Goal: Task Accomplishment & Management: Complete application form

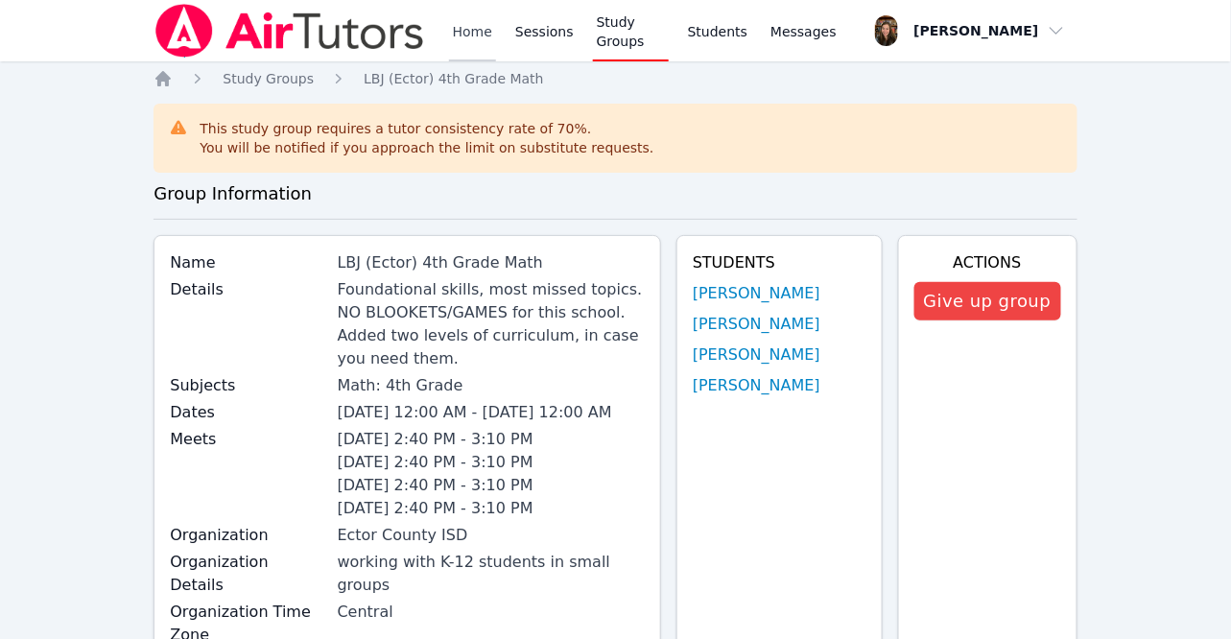
click at [463, 24] on link "Home" at bounding box center [472, 30] width 47 height 61
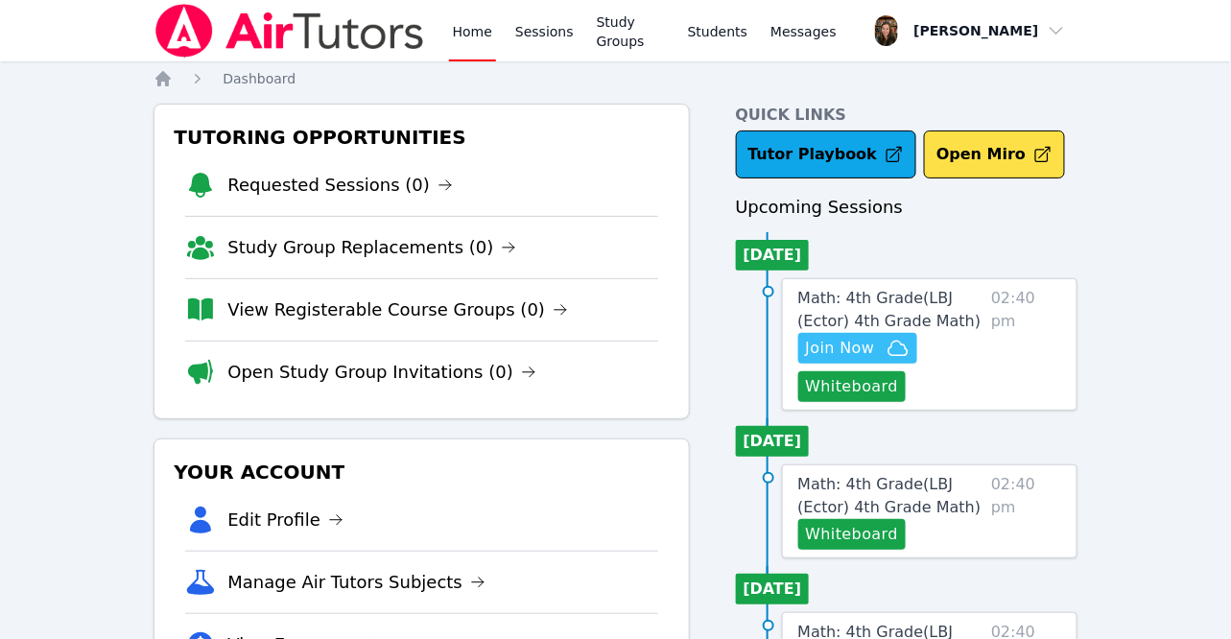
click at [876, 353] on span "Join Now" at bounding box center [858, 348] width 104 height 23
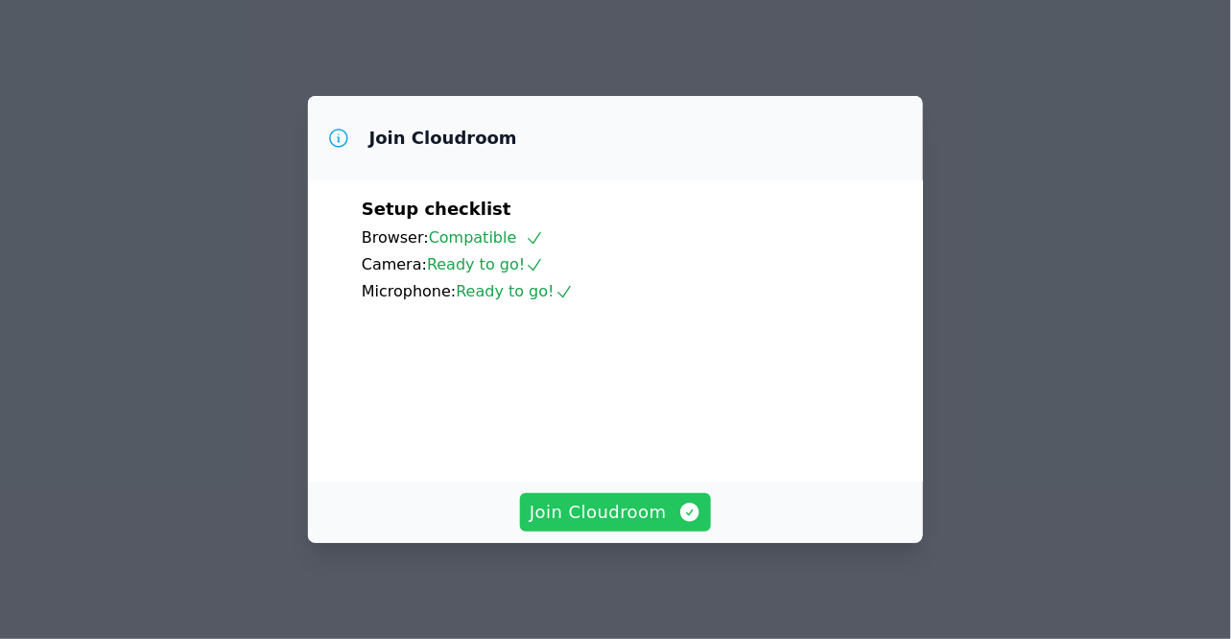
click at [640, 520] on span "Join Cloudroom" at bounding box center [616, 512] width 172 height 27
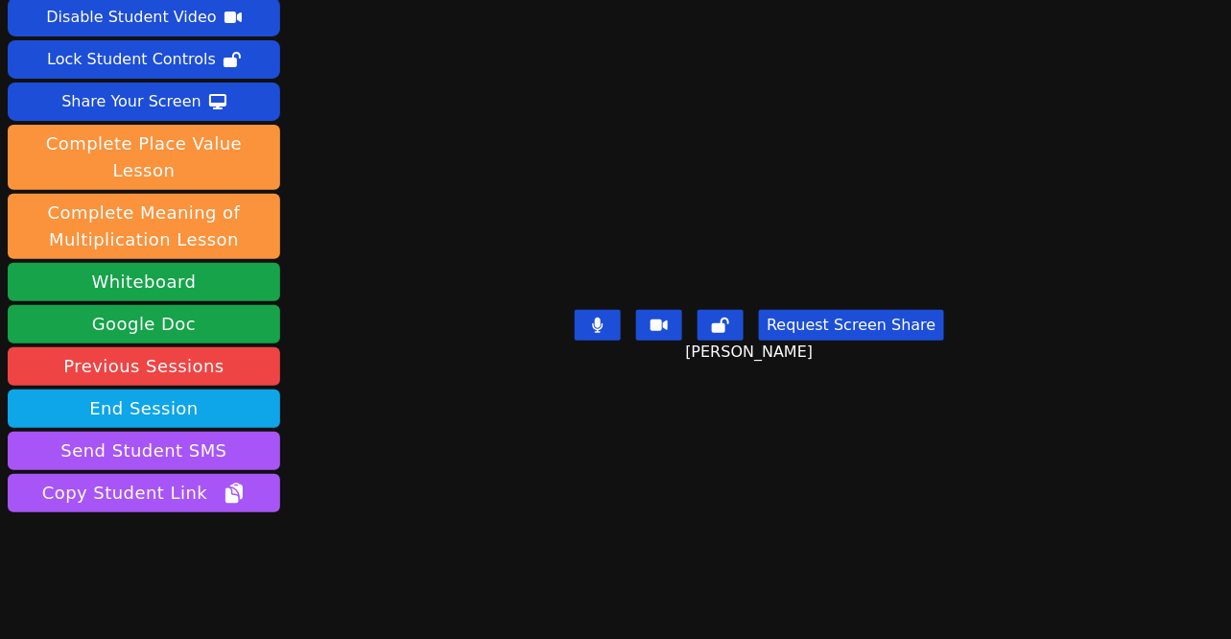
scroll to position [93, 0]
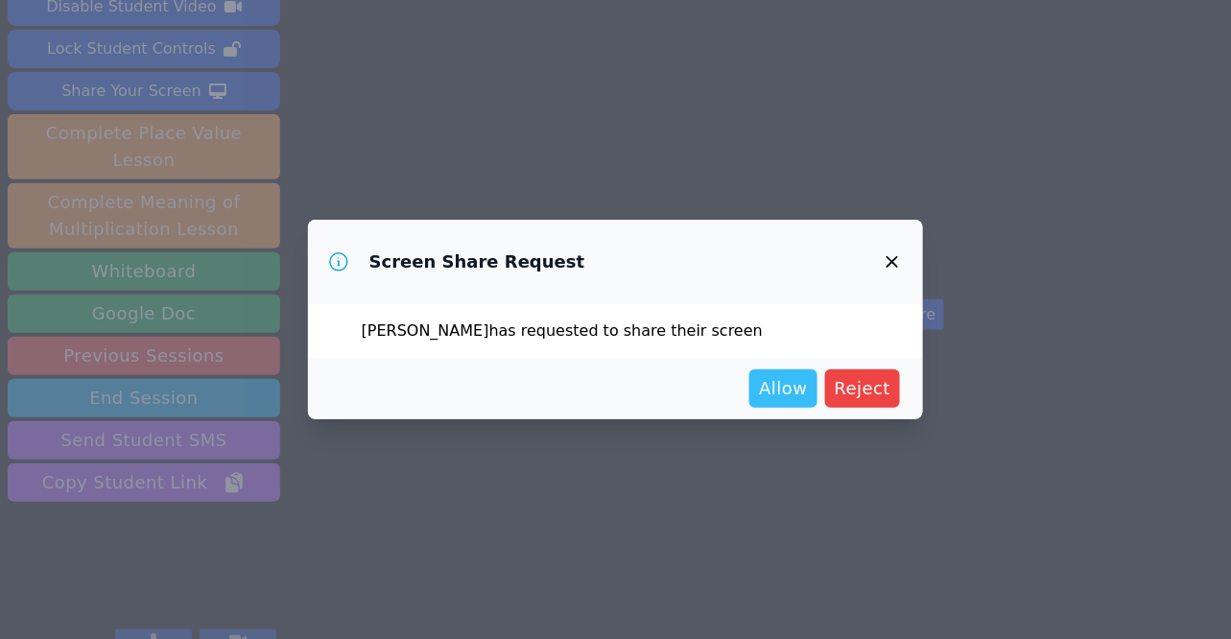
click at [784, 383] on span "Allow" at bounding box center [783, 388] width 48 height 27
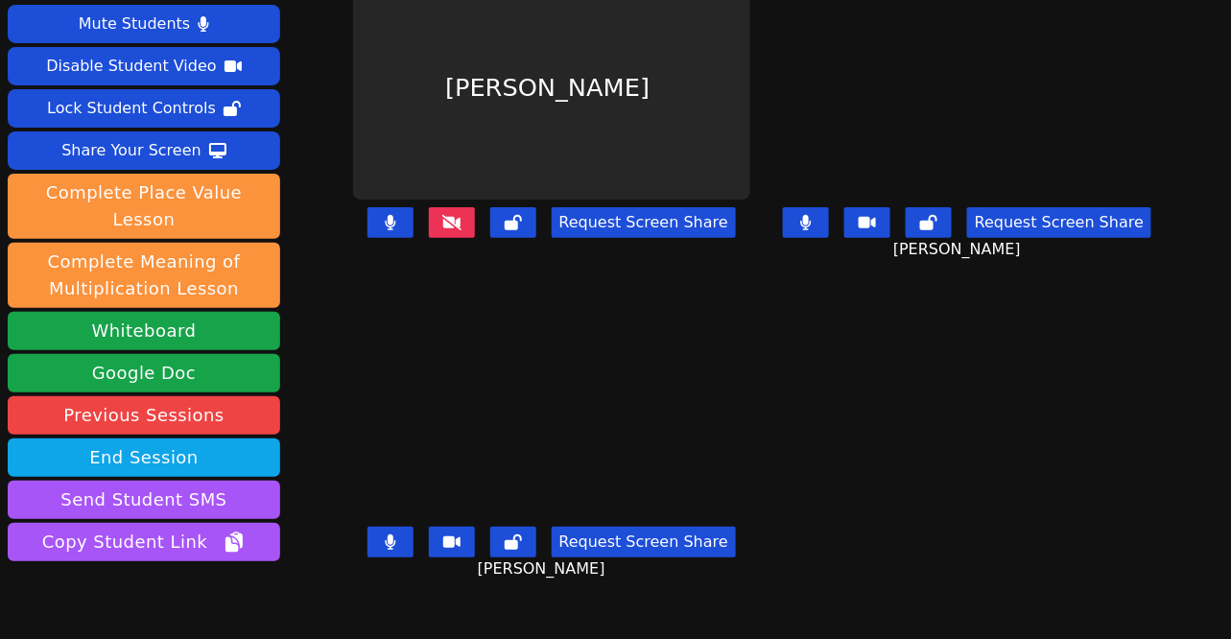
scroll to position [0, 0]
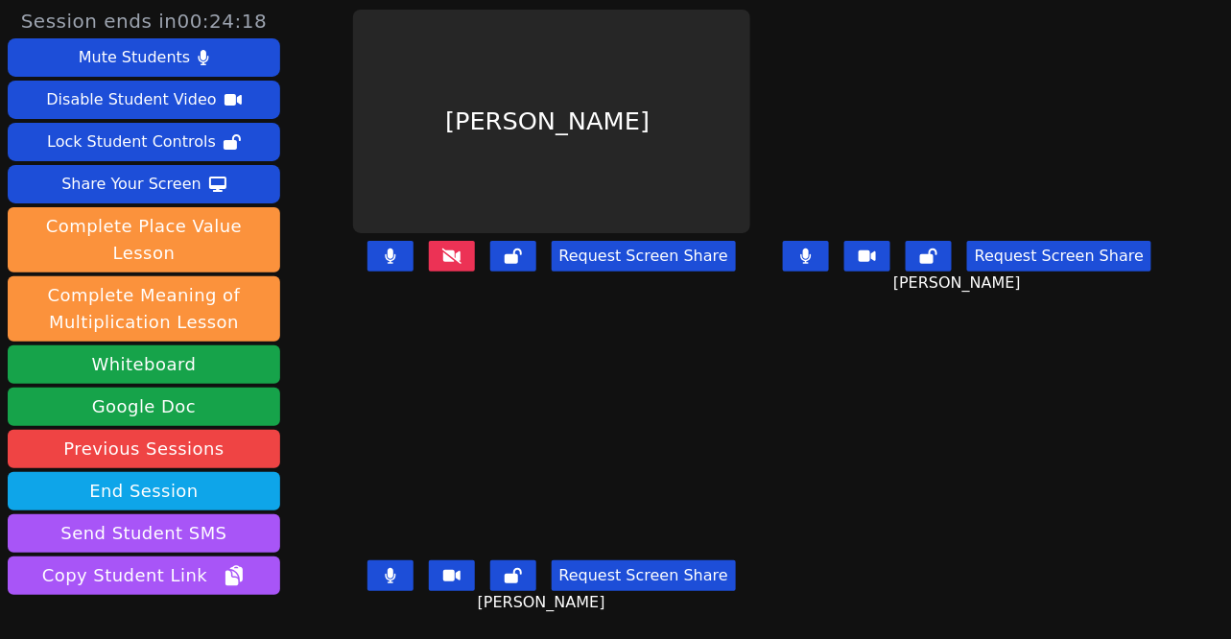
click at [812, 259] on icon at bounding box center [806, 256] width 12 height 15
click at [386, 584] on button at bounding box center [391, 575] width 46 height 31
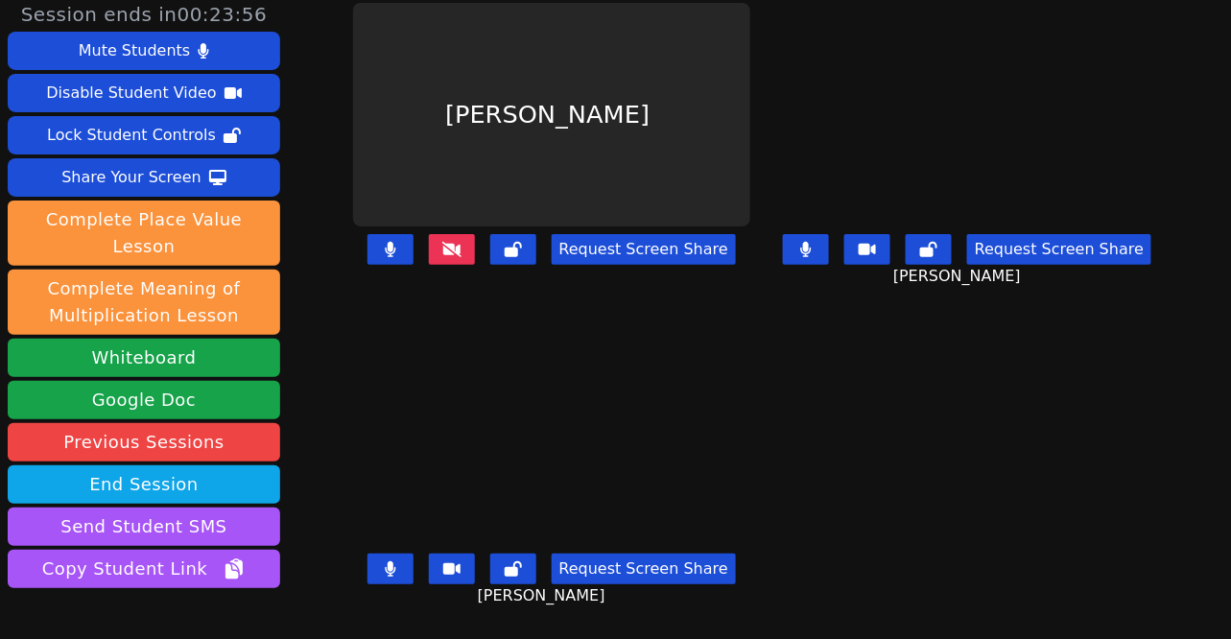
click at [393, 576] on icon at bounding box center [391, 568] width 12 height 15
click at [824, 241] on button at bounding box center [806, 249] width 46 height 31
click at [944, 240] on button at bounding box center [929, 249] width 46 height 31
click at [815, 250] on button at bounding box center [806, 249] width 46 height 31
click at [386, 577] on icon at bounding box center [390, 568] width 11 height 15
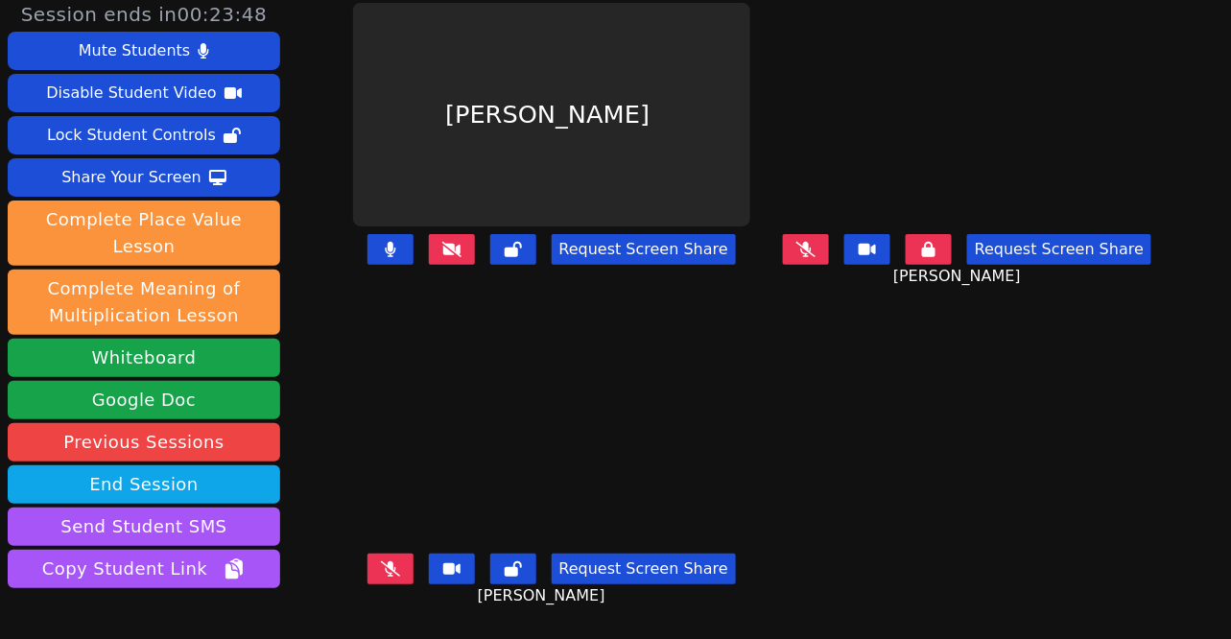
click at [500, 577] on button at bounding box center [513, 569] width 46 height 31
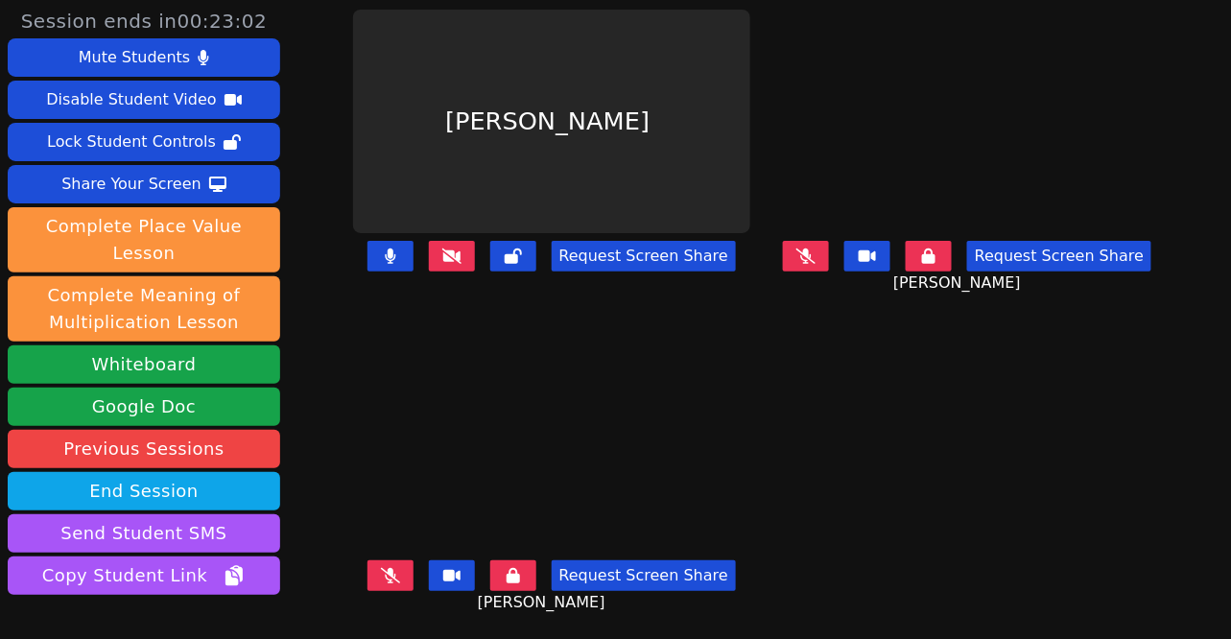
click at [936, 262] on icon at bounding box center [928, 256] width 13 height 15
click at [507, 583] on icon at bounding box center [513, 575] width 13 height 15
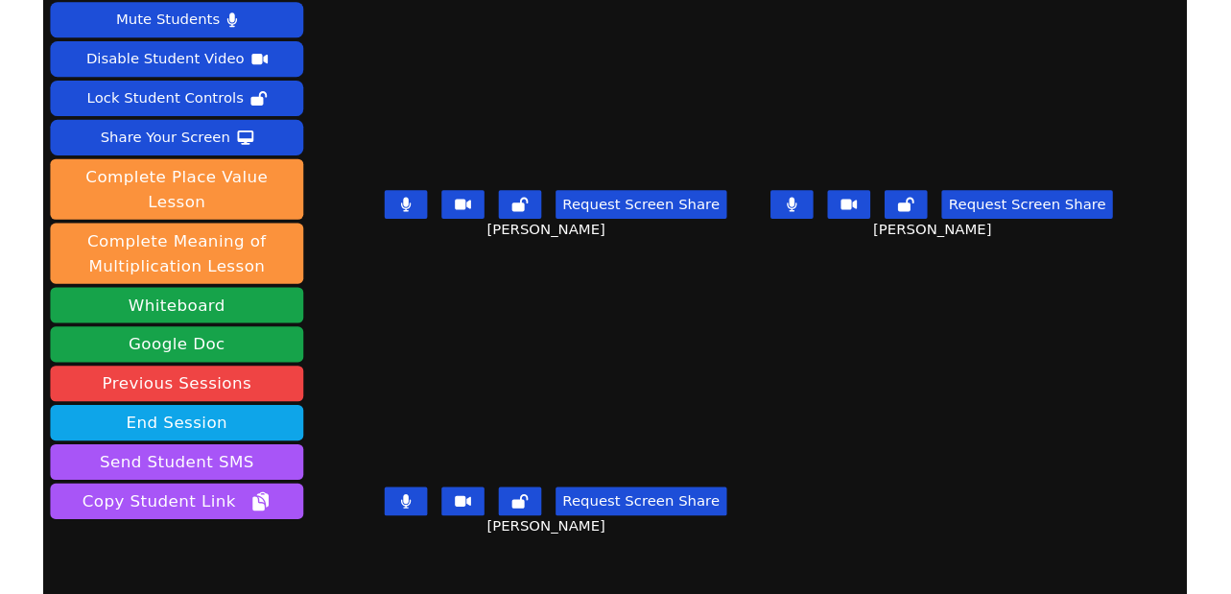
scroll to position [29, 0]
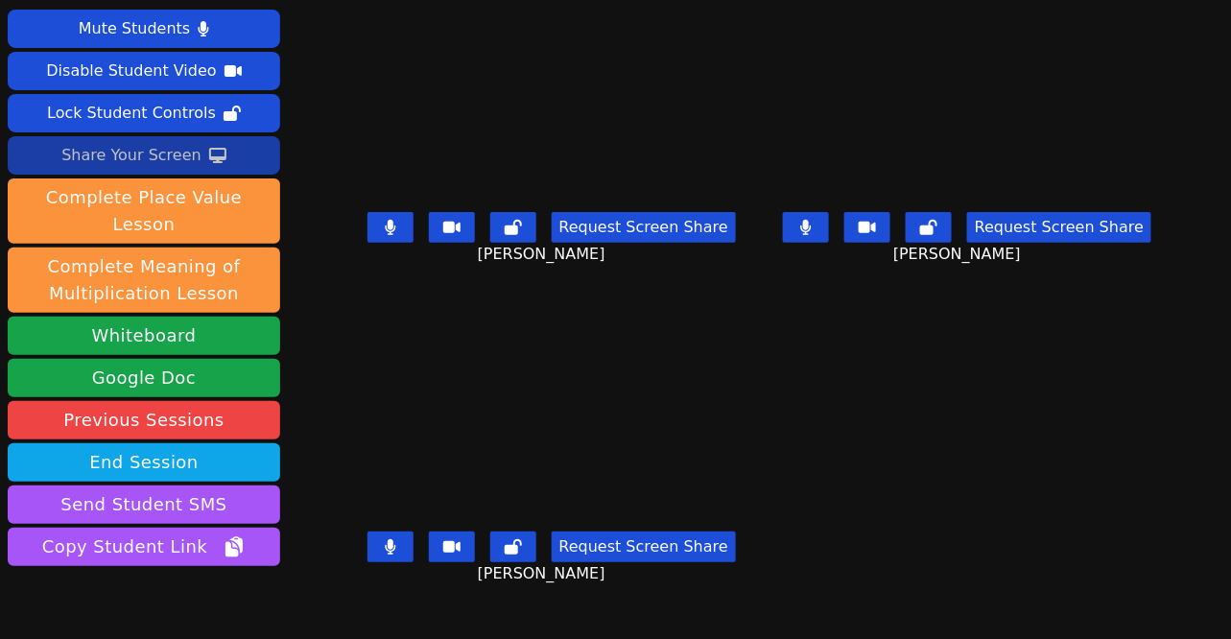
click at [164, 155] on div "Share Your Screen" at bounding box center [131, 155] width 140 height 31
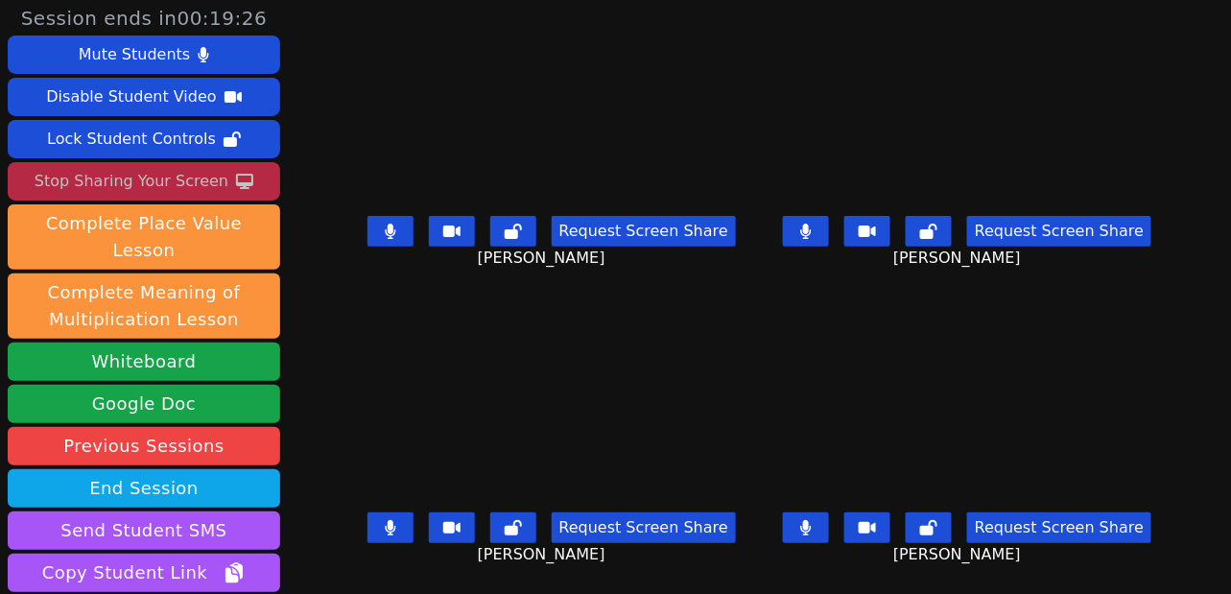
scroll to position [58, 0]
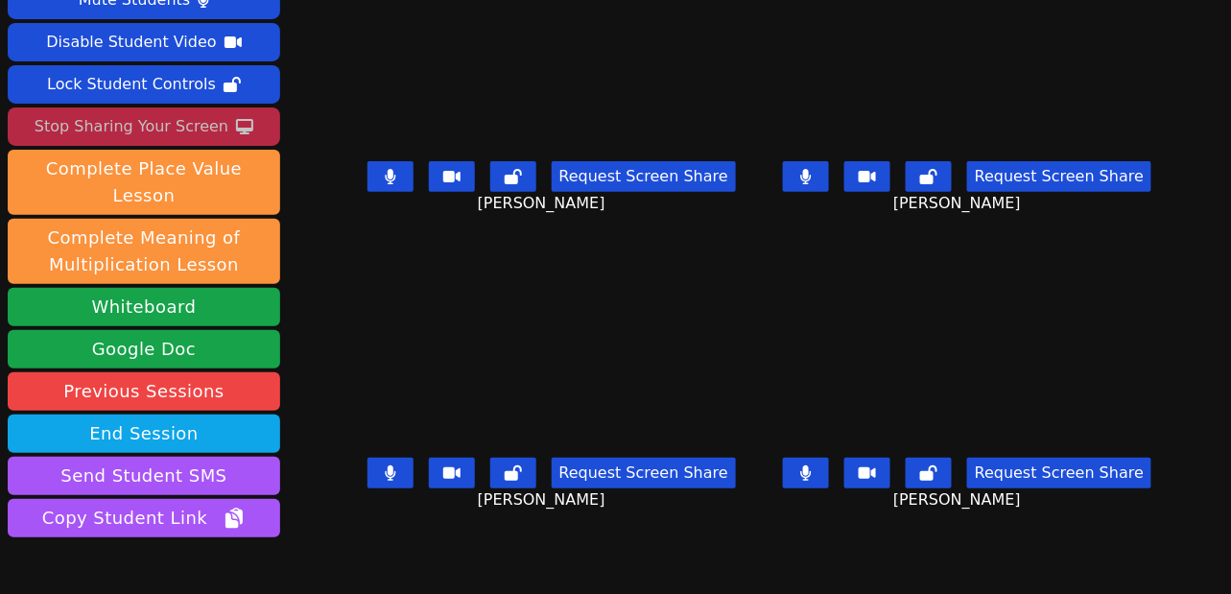
click at [142, 126] on div "Stop Sharing Your Screen" at bounding box center [132, 126] width 194 height 31
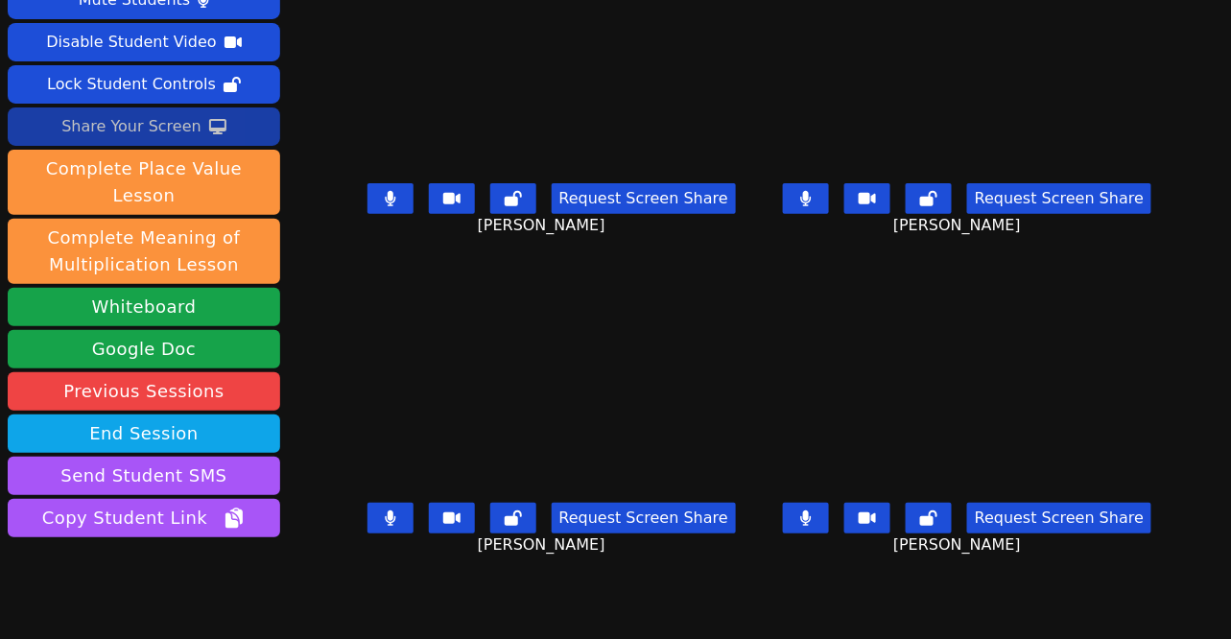
click at [179, 134] on div "Share Your Screen" at bounding box center [131, 126] width 140 height 31
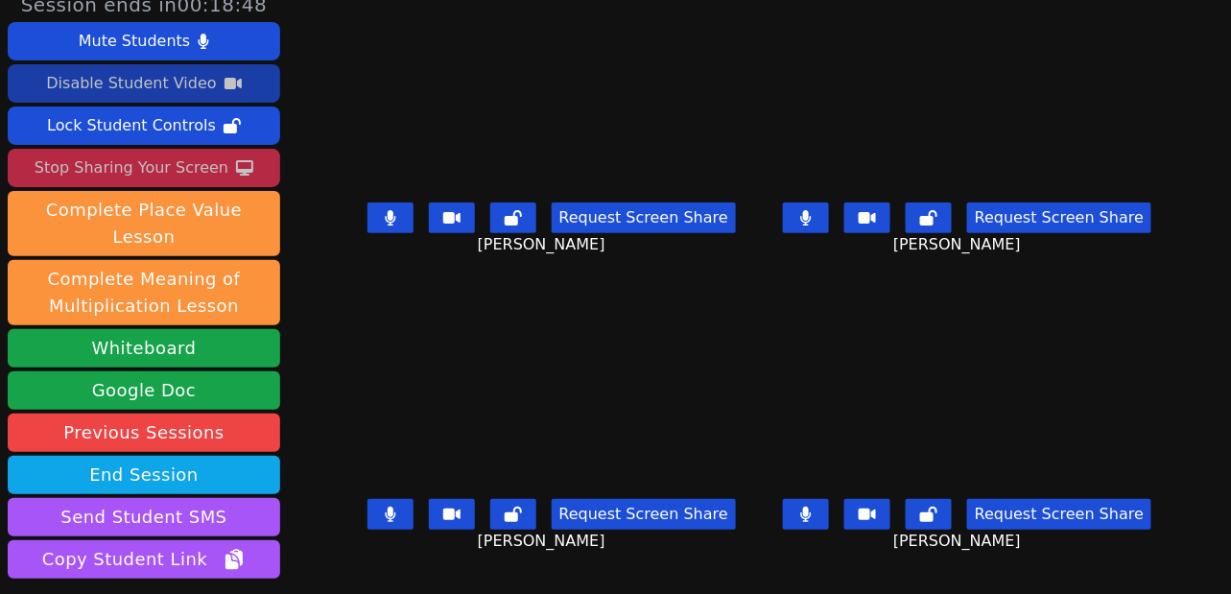
scroll to position [15, 0]
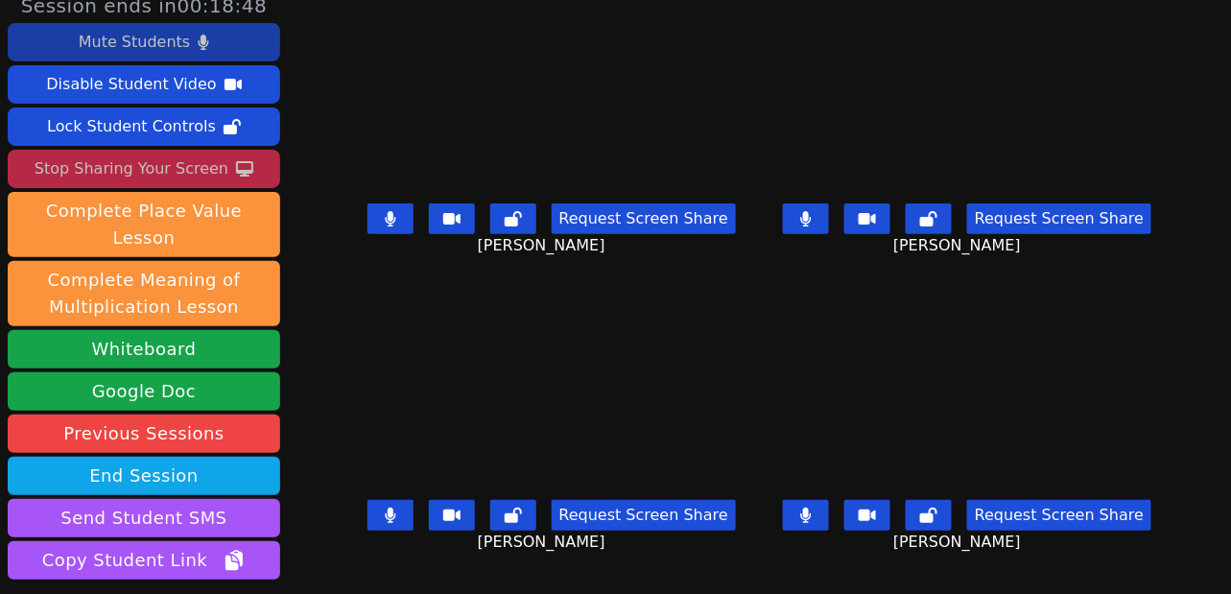
click at [175, 37] on div "Mute Students" at bounding box center [134, 42] width 111 height 31
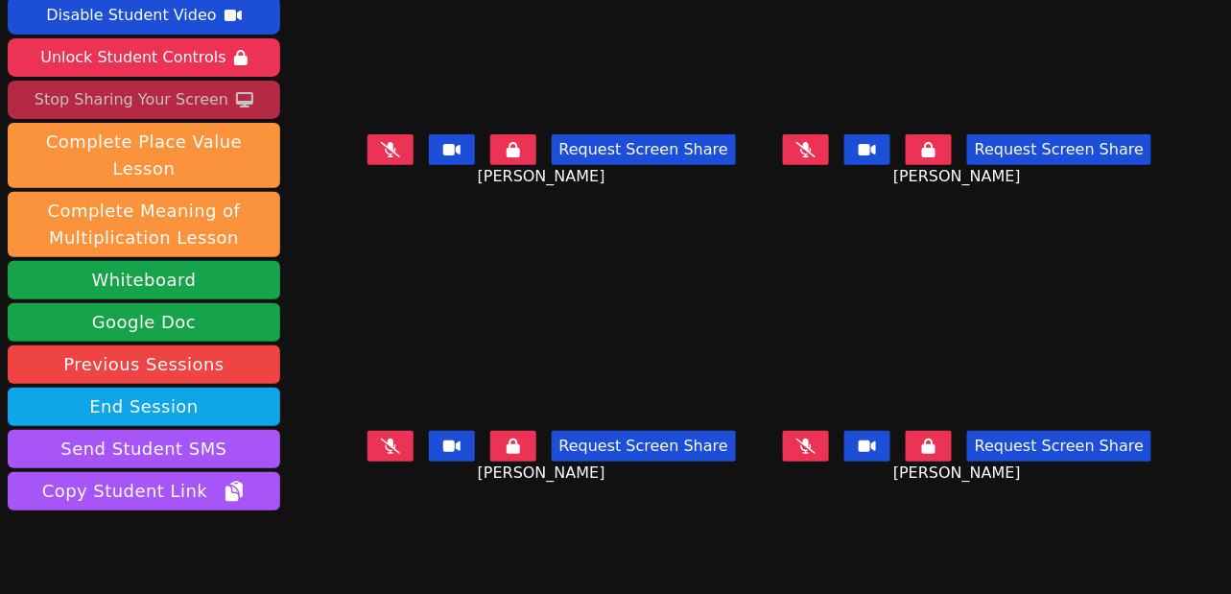
scroll to position [9, 0]
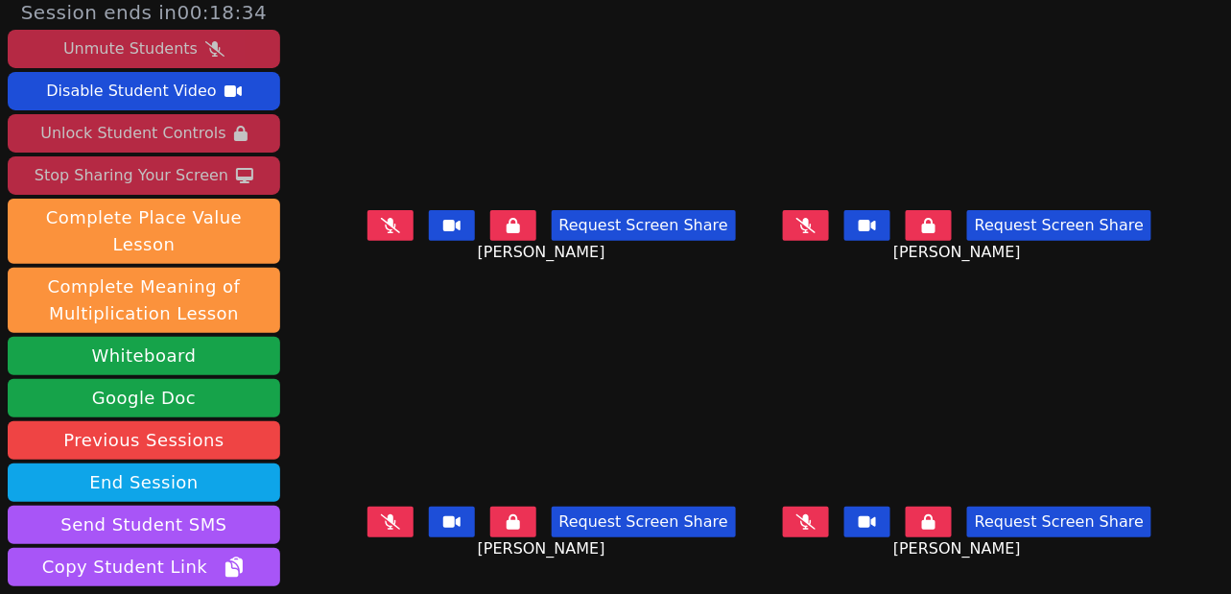
click at [223, 132] on button "Unlock Student Controls" at bounding box center [144, 133] width 273 height 38
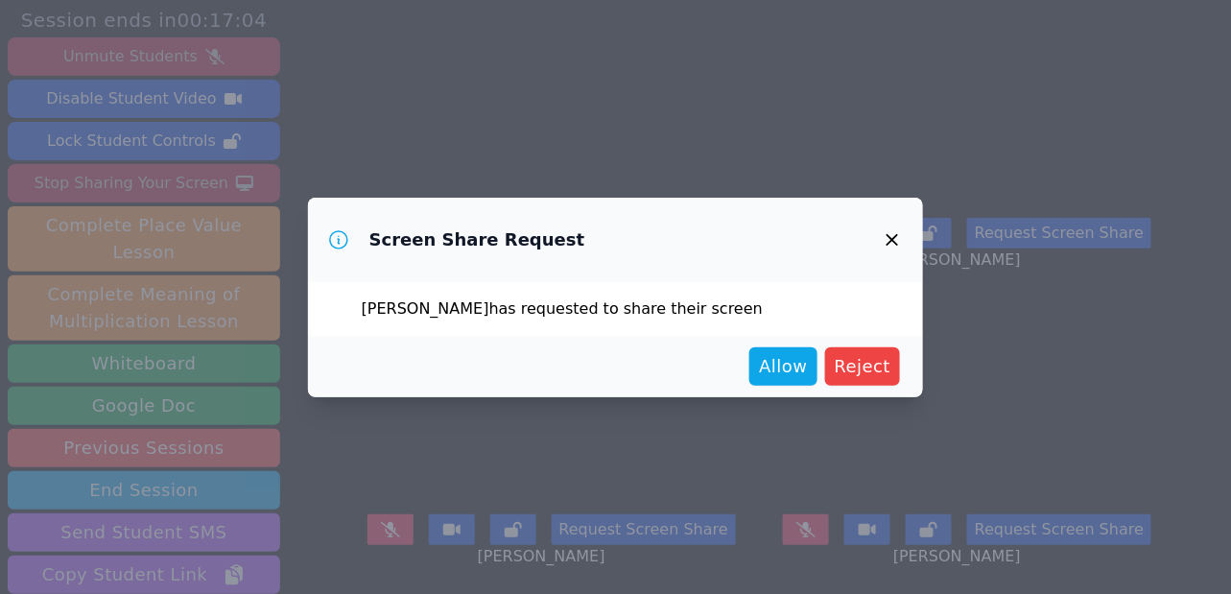
scroll to position [0, 0]
click at [892, 240] on icon "button" at bounding box center [893, 240] width 12 height 12
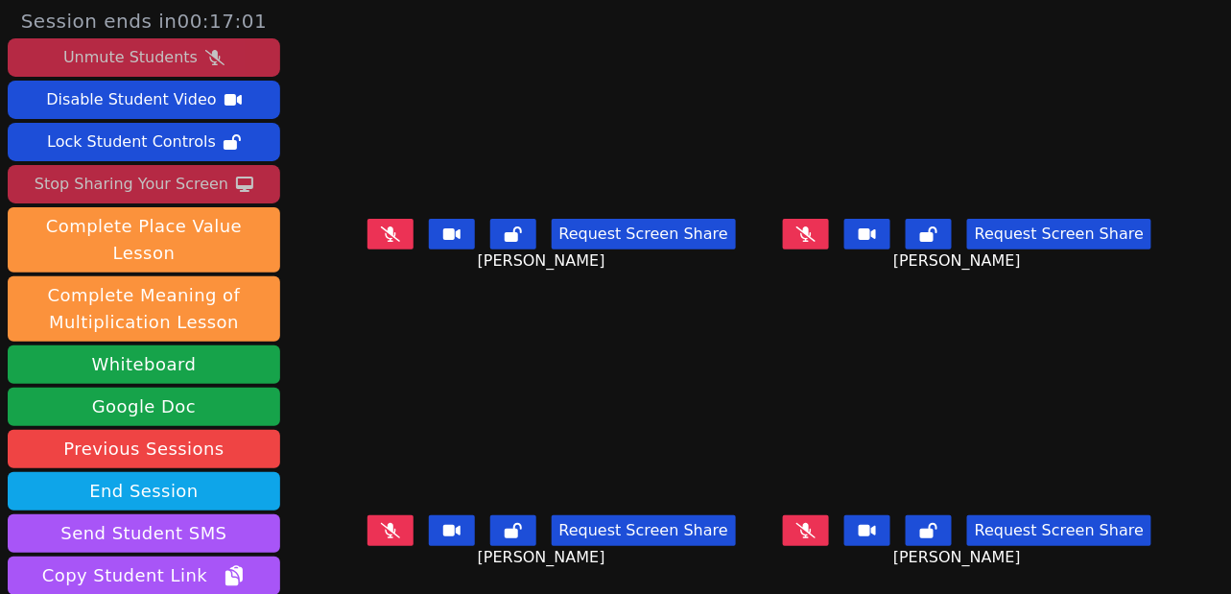
click at [808, 237] on icon at bounding box center [806, 233] width 19 height 15
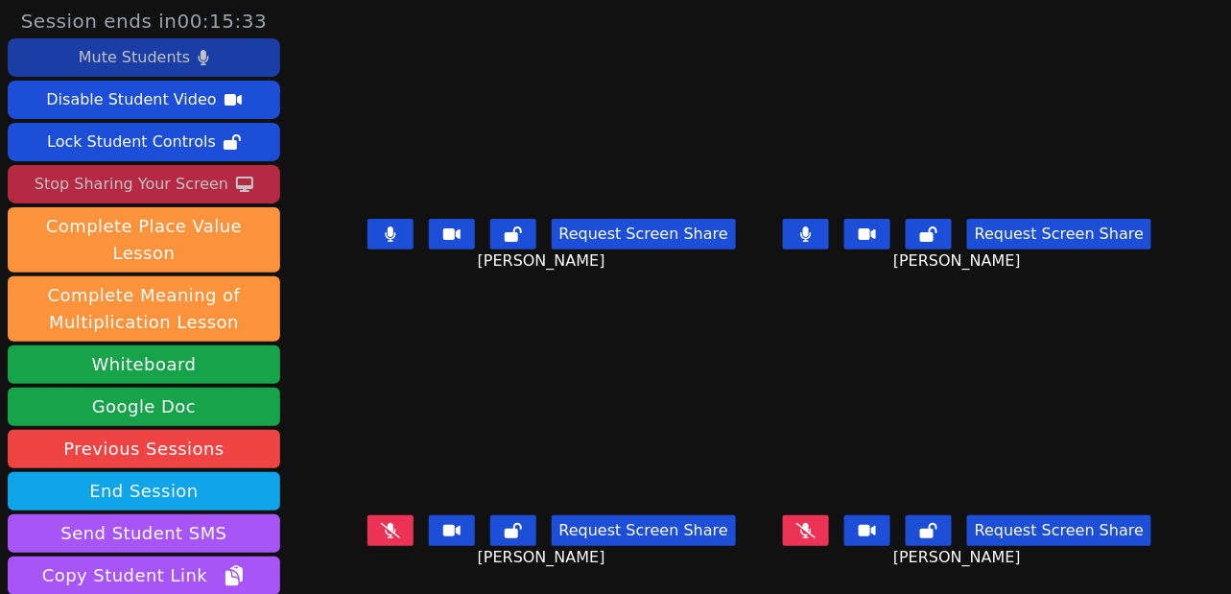
click at [798, 233] on button at bounding box center [806, 234] width 46 height 31
click at [816, 529] on icon at bounding box center [806, 530] width 19 height 15
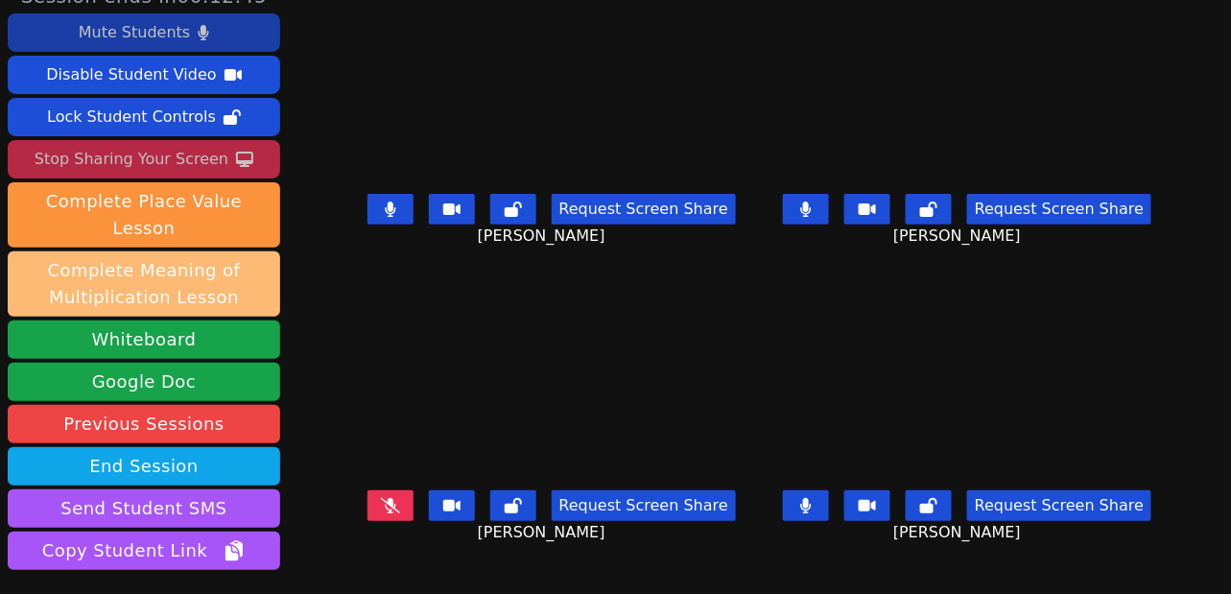
scroll to position [29, 0]
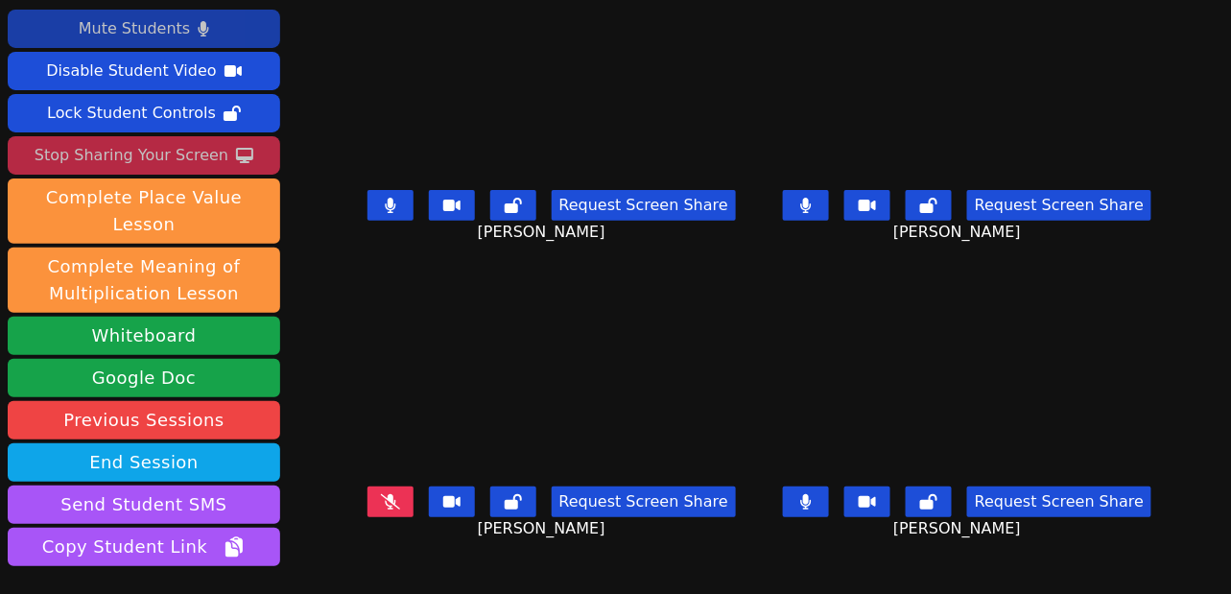
click at [165, 25] on div "Mute Students" at bounding box center [134, 28] width 111 height 31
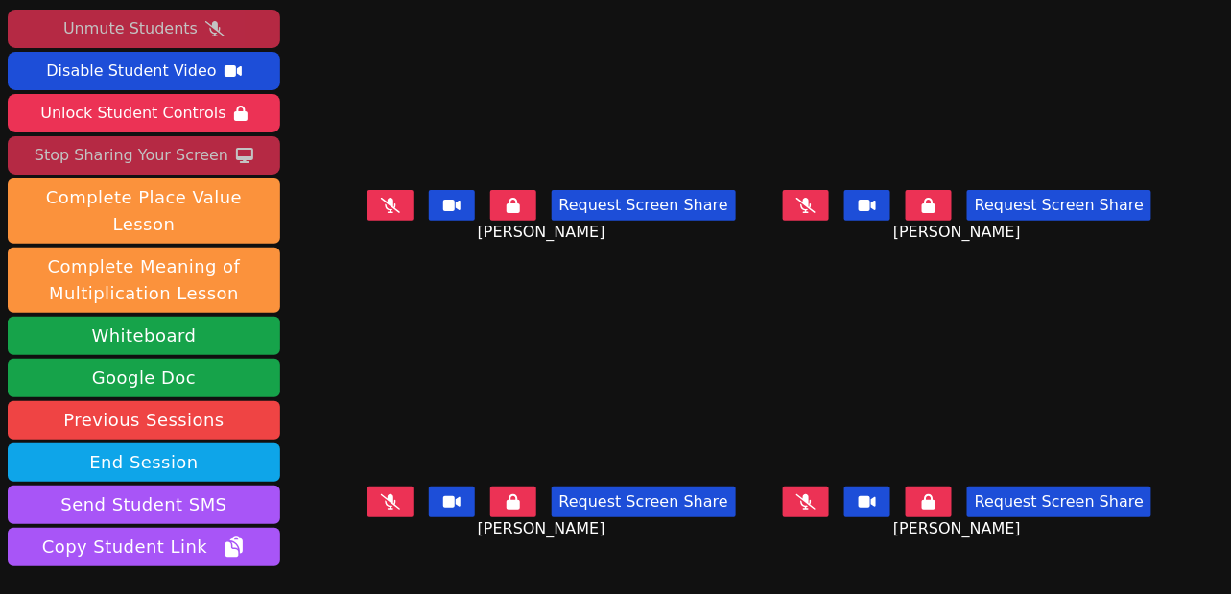
click at [929, 208] on icon at bounding box center [928, 205] width 13 height 15
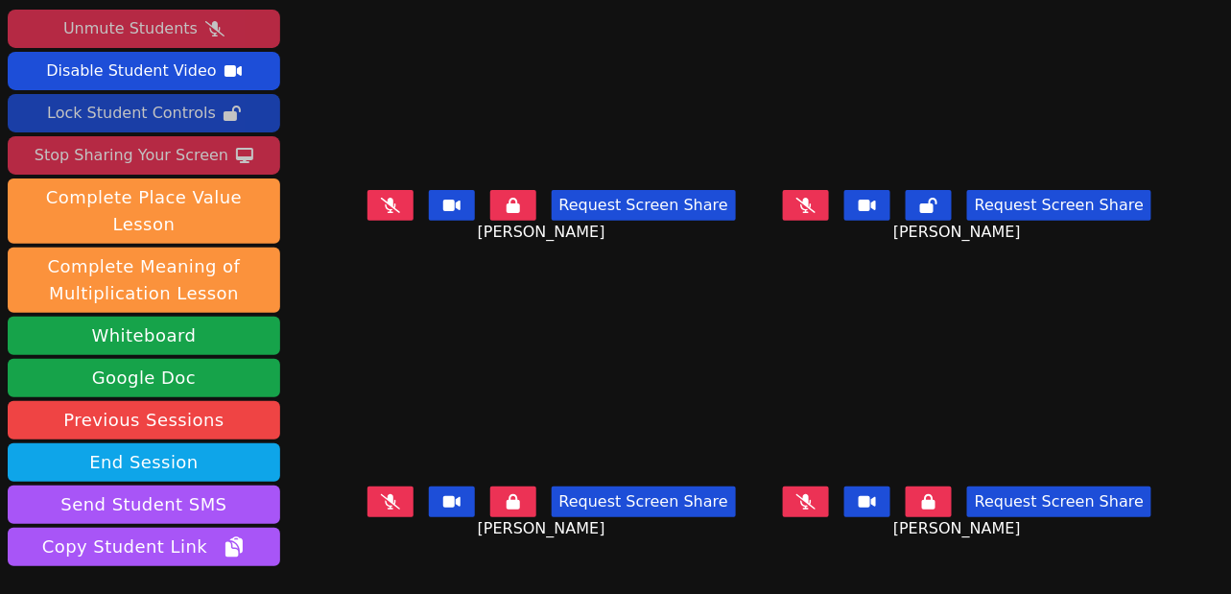
click at [153, 110] on div "Lock Student Controls" at bounding box center [131, 113] width 169 height 31
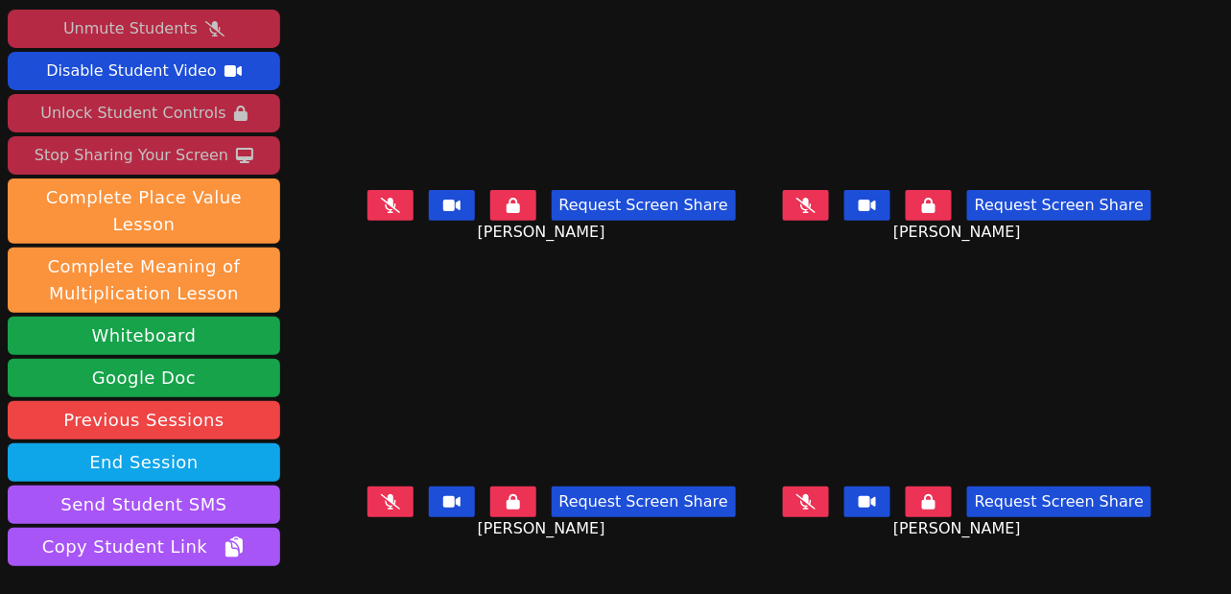
click at [153, 110] on div "Unlock Student Controls" at bounding box center [132, 113] width 185 height 31
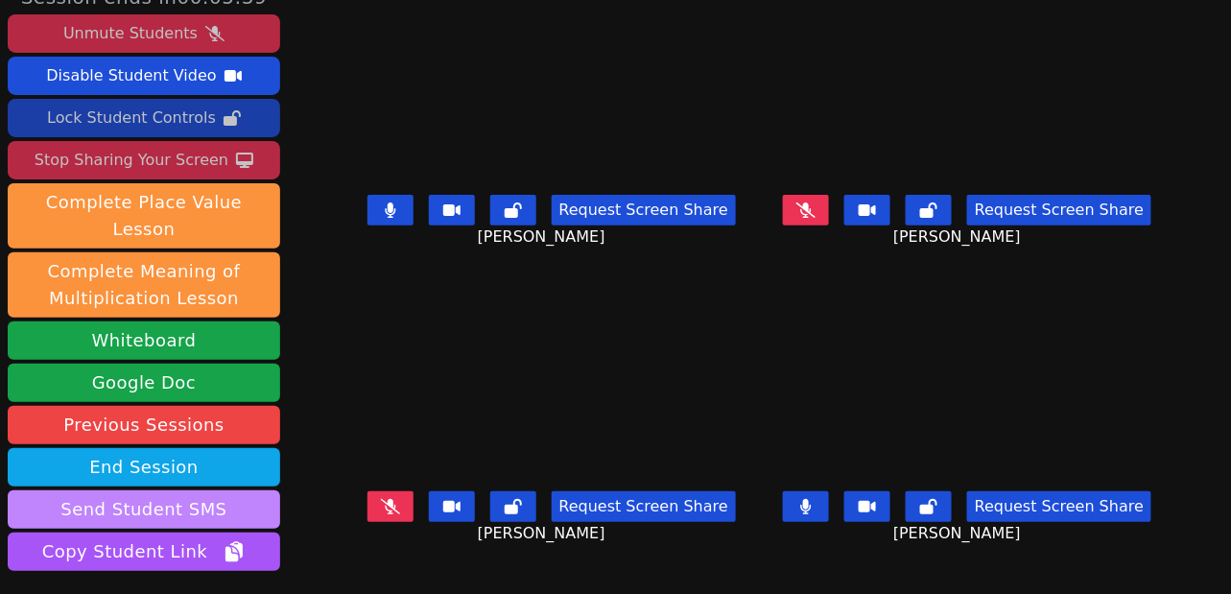
scroll to position [0, 0]
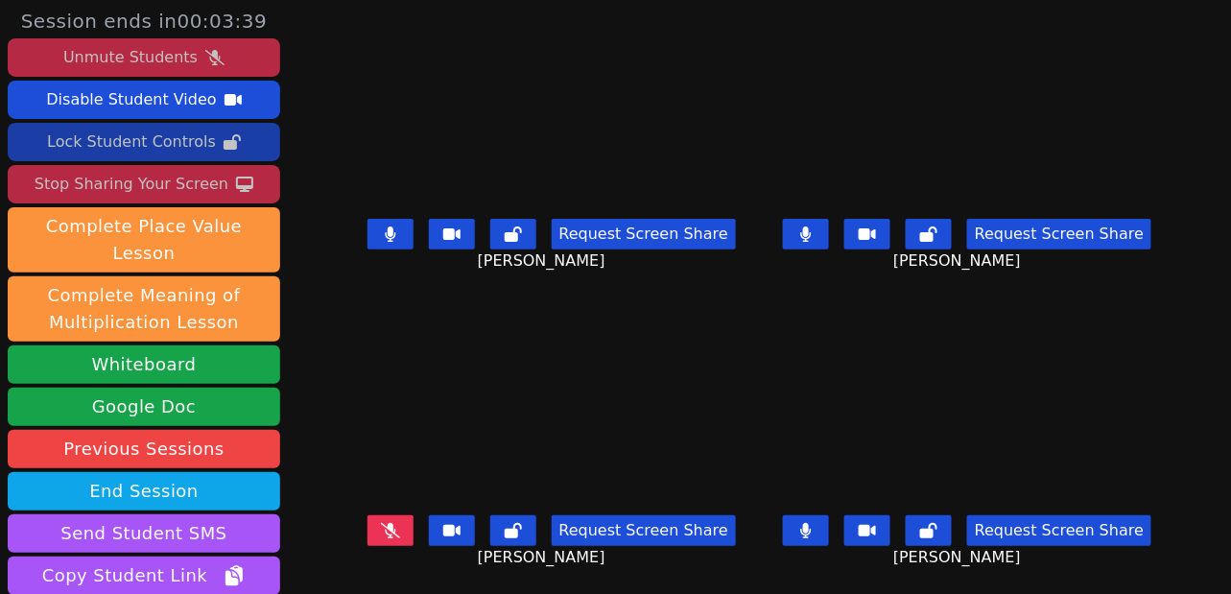
click at [163, 65] on div "Unmute Students" at bounding box center [130, 57] width 134 height 31
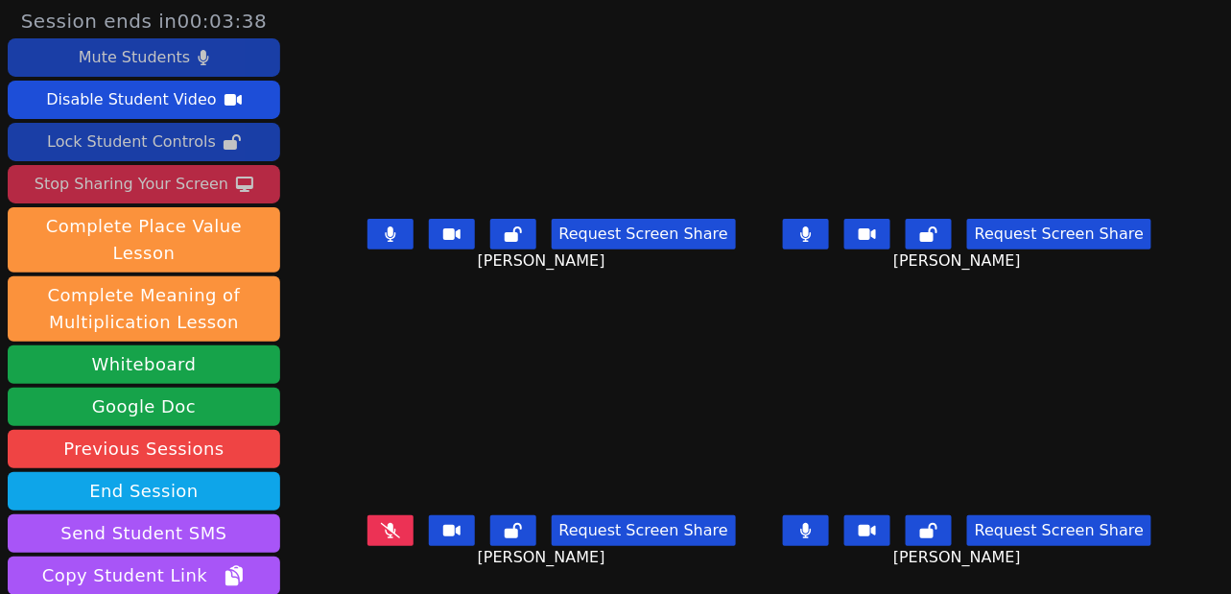
click at [163, 65] on div "Mute Students" at bounding box center [134, 57] width 111 height 31
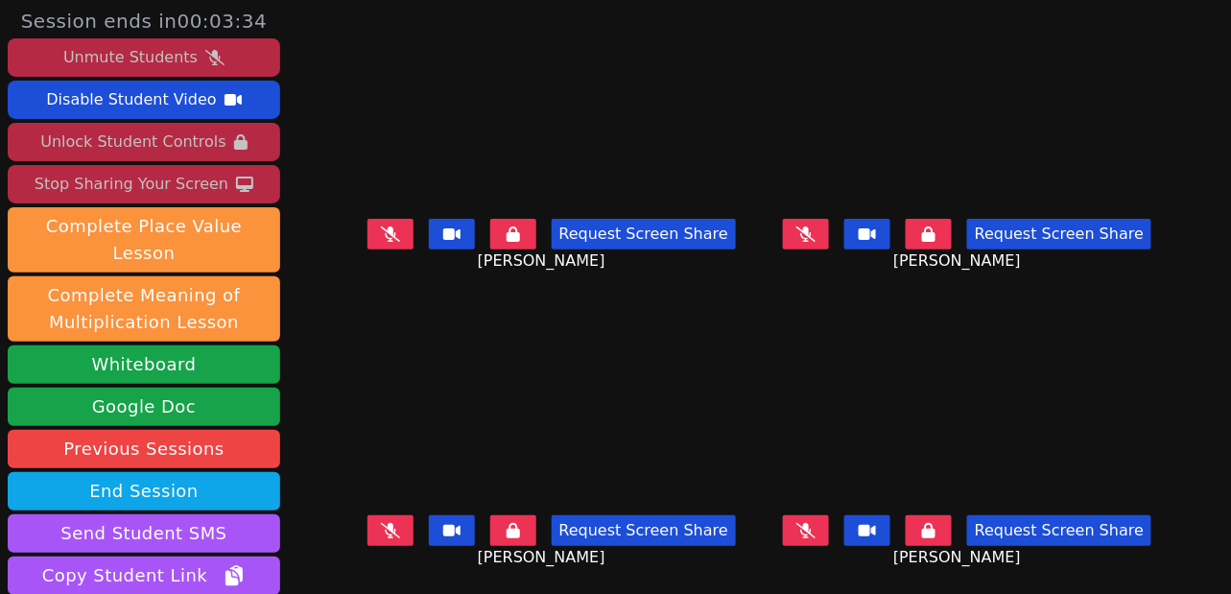
click at [145, 134] on div "Unlock Student Controls" at bounding box center [132, 142] width 185 height 31
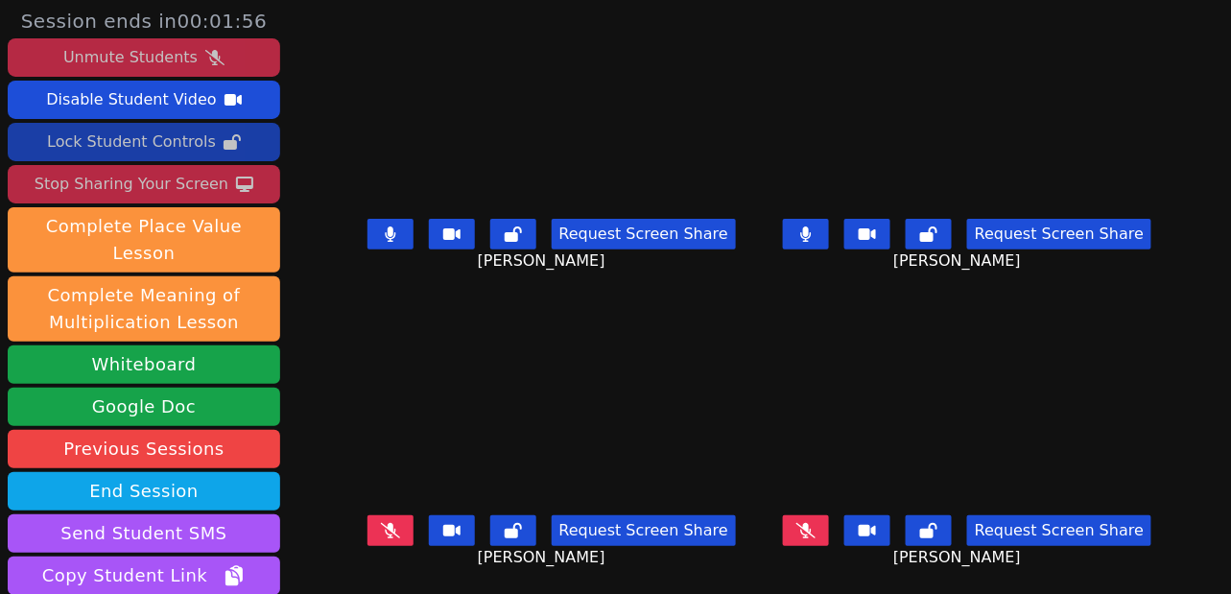
click at [894, 133] on video at bounding box center [967, 111] width 357 height 202
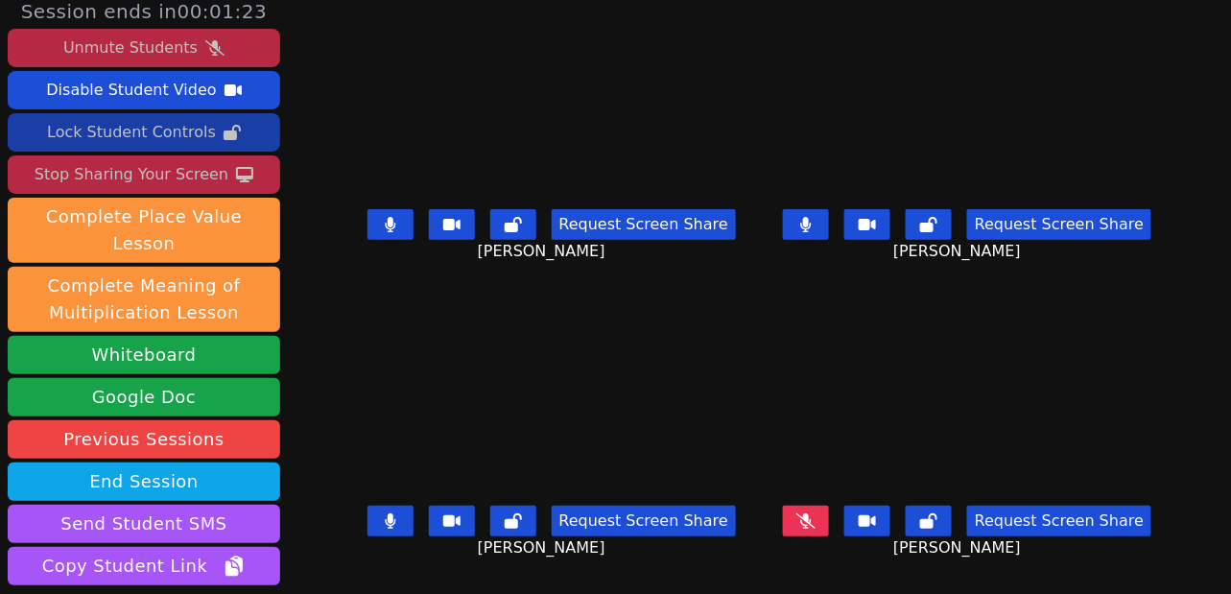
scroll to position [12, 0]
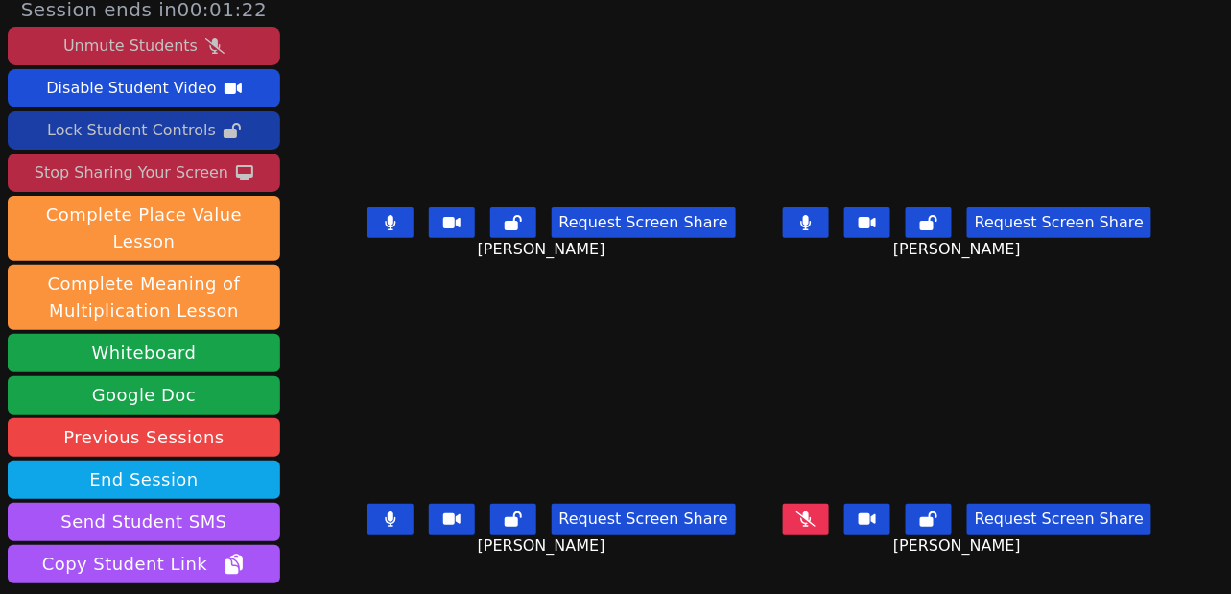
click at [407, 229] on button at bounding box center [391, 222] width 46 height 31
click at [809, 219] on icon at bounding box center [806, 222] width 11 height 15
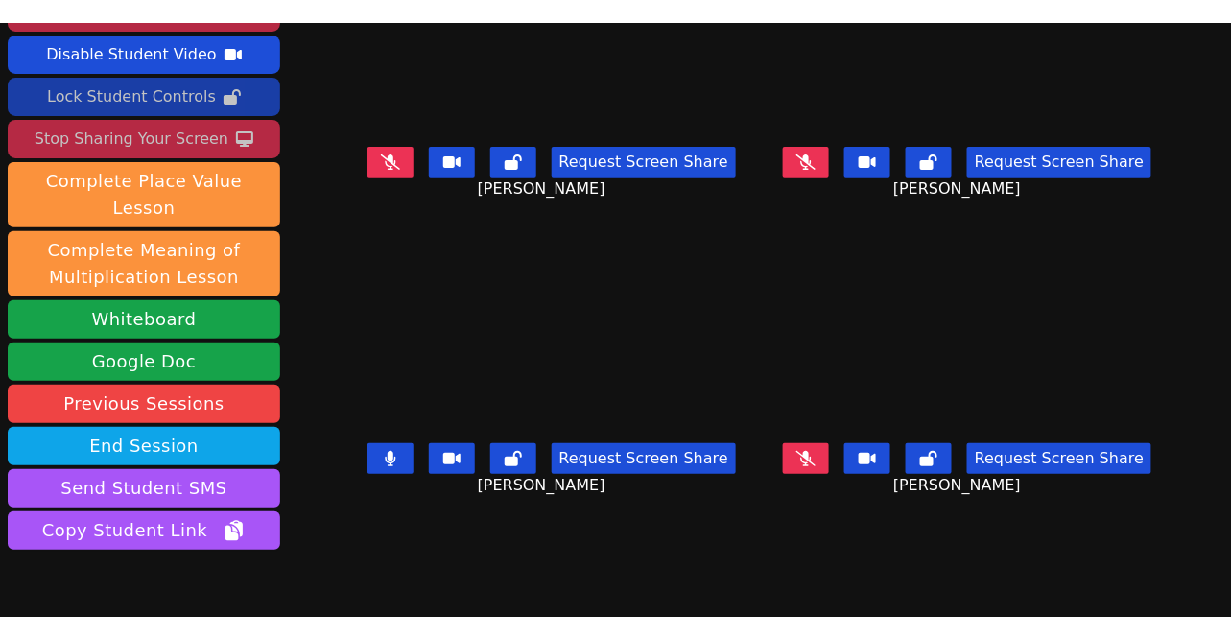
scroll to position [19, 0]
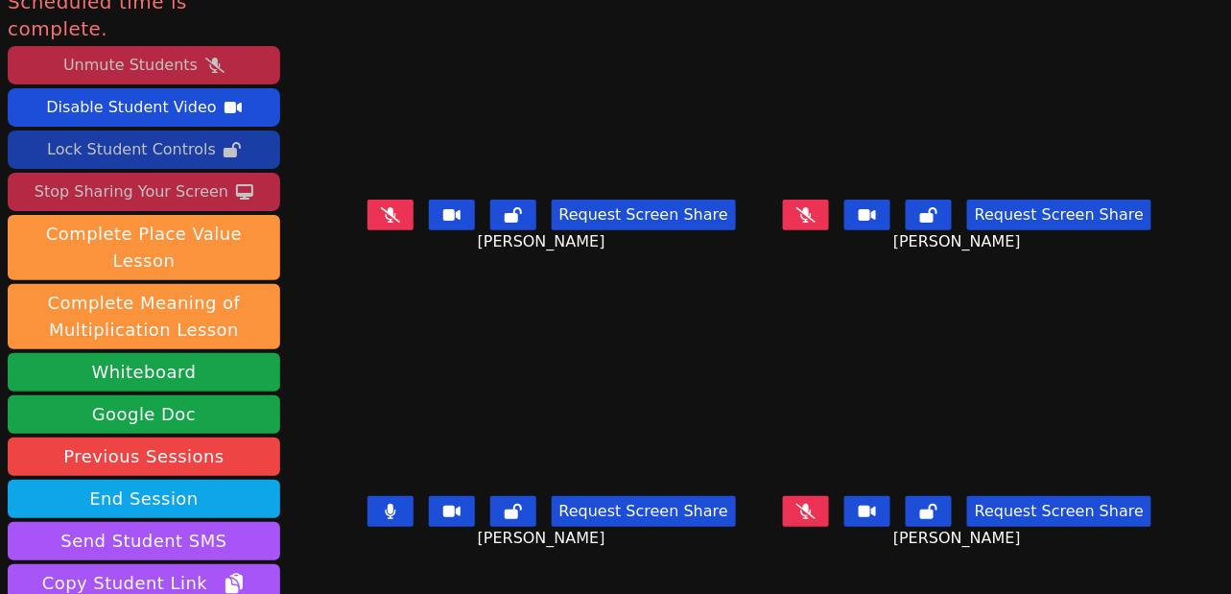
click at [179, 177] on div "Stop Sharing Your Screen" at bounding box center [132, 192] width 194 height 31
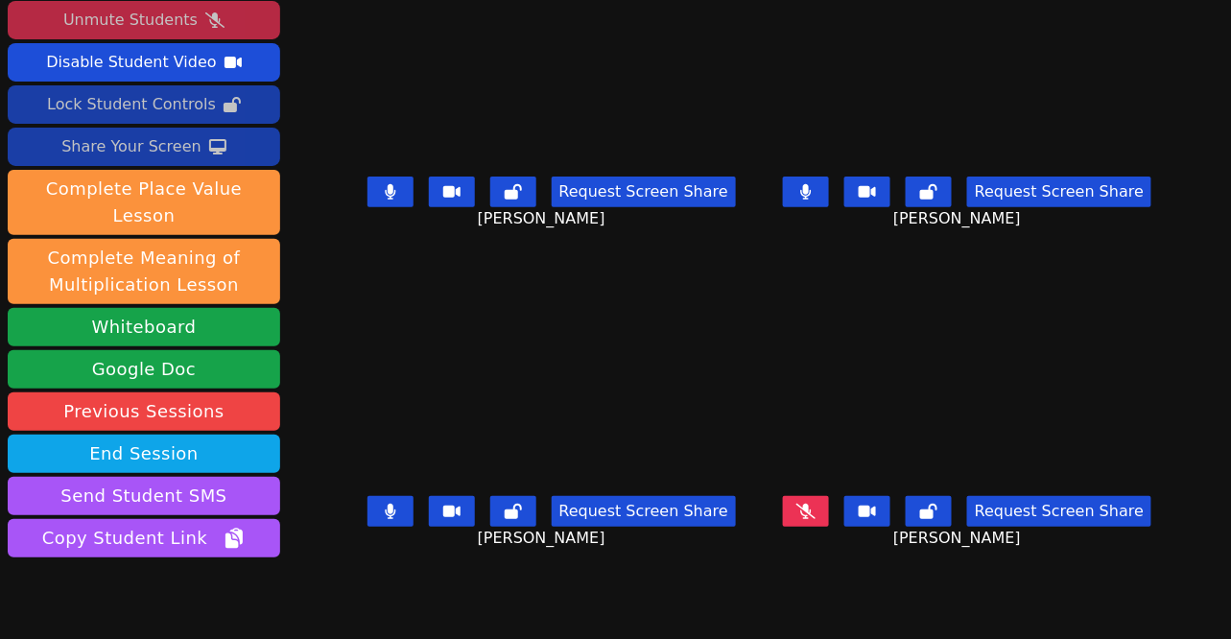
scroll to position [34, 0]
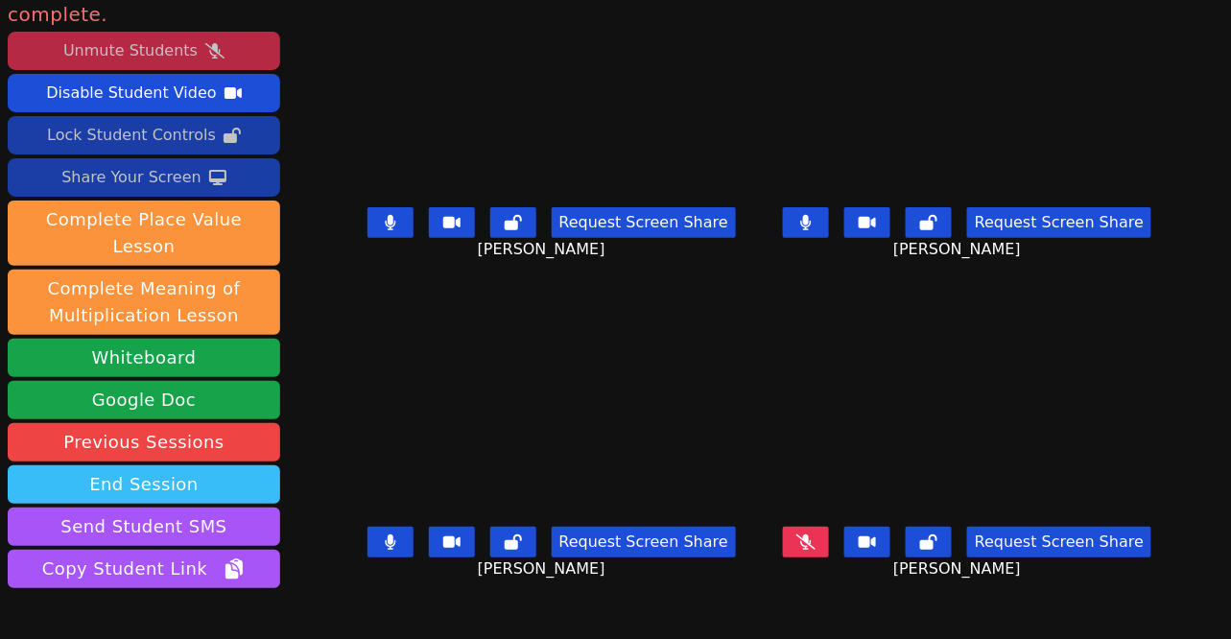
click at [183, 465] on button "End Session" at bounding box center [144, 484] width 273 height 38
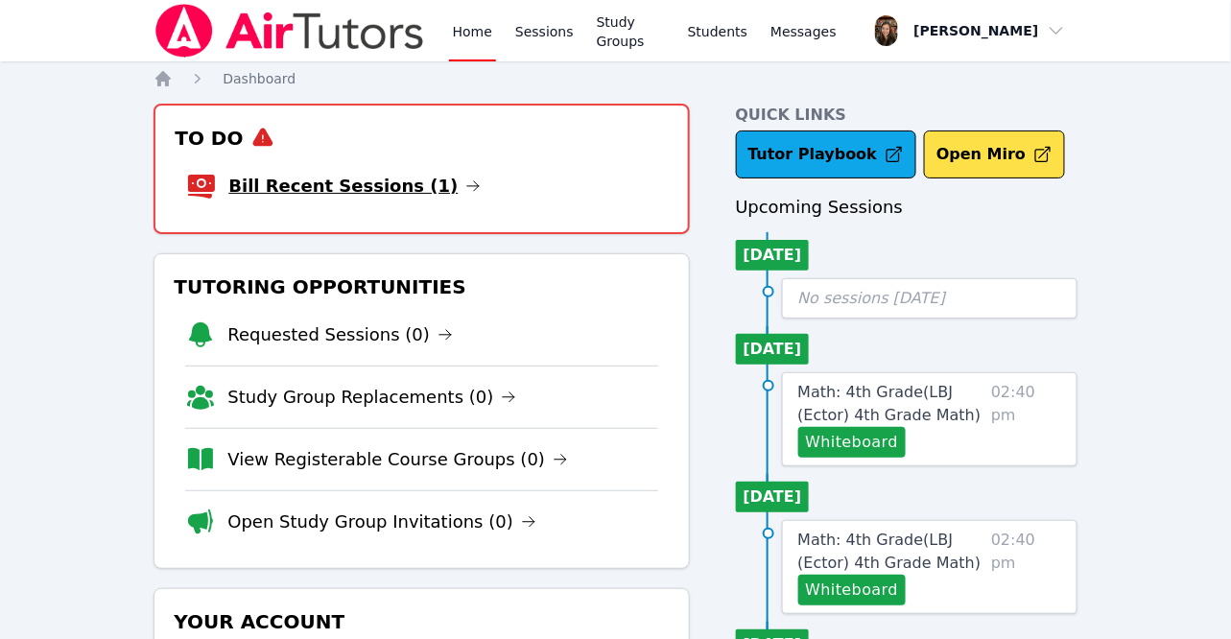
click at [363, 189] on link "Bill Recent Sessions (1)" at bounding box center [354, 186] width 252 height 27
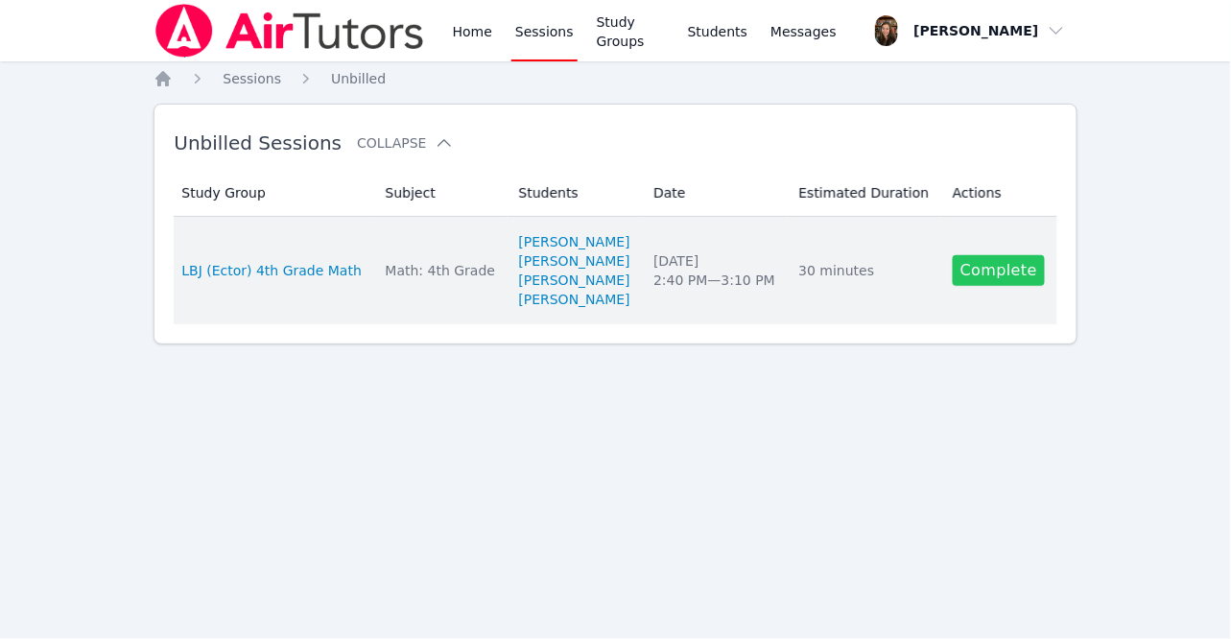
click at [995, 264] on link "Complete" at bounding box center [999, 270] width 92 height 31
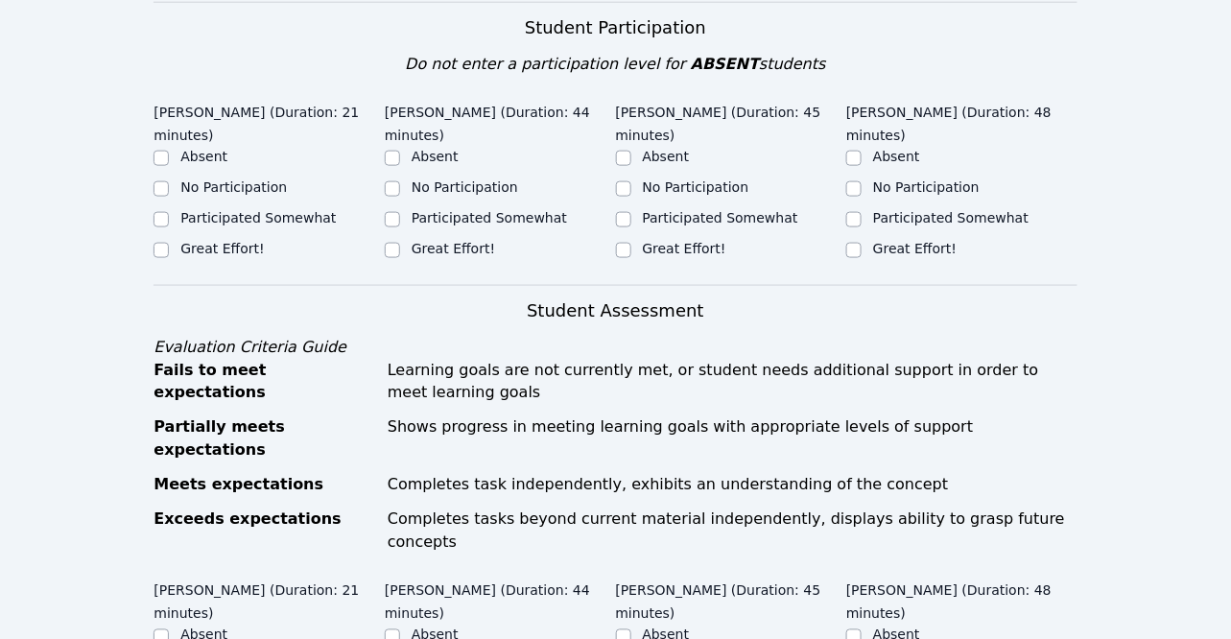
scroll to position [576, 0]
click at [226, 254] on label "Great Effort!" at bounding box center [221, 249] width 83 height 15
click at [169, 254] on input "Great Effort!" at bounding box center [161, 251] width 15 height 15
checkbox input "true"
click at [444, 248] on label "Great Effort!" at bounding box center [453, 249] width 83 height 15
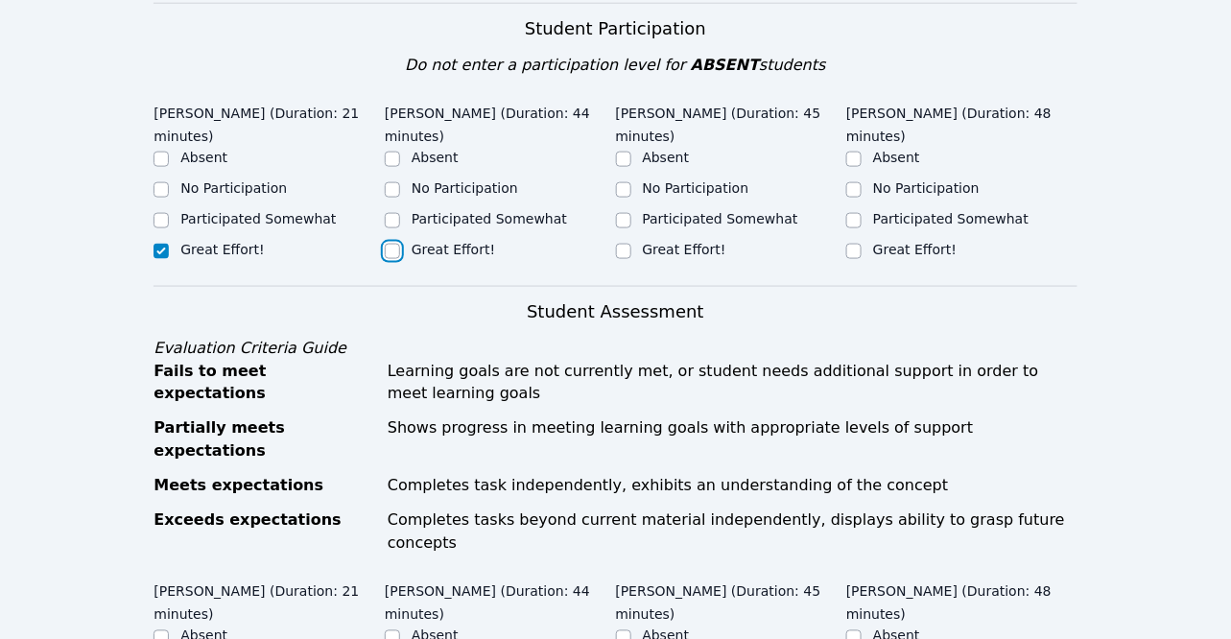
click at [400, 248] on input "Great Effort!" at bounding box center [392, 251] width 15 height 15
checkbox input "true"
click at [663, 242] on label "Great Effort!" at bounding box center [684, 249] width 83 height 15
click at [632, 244] on input "Great Effort!" at bounding box center [623, 251] width 15 height 15
checkbox input "true"
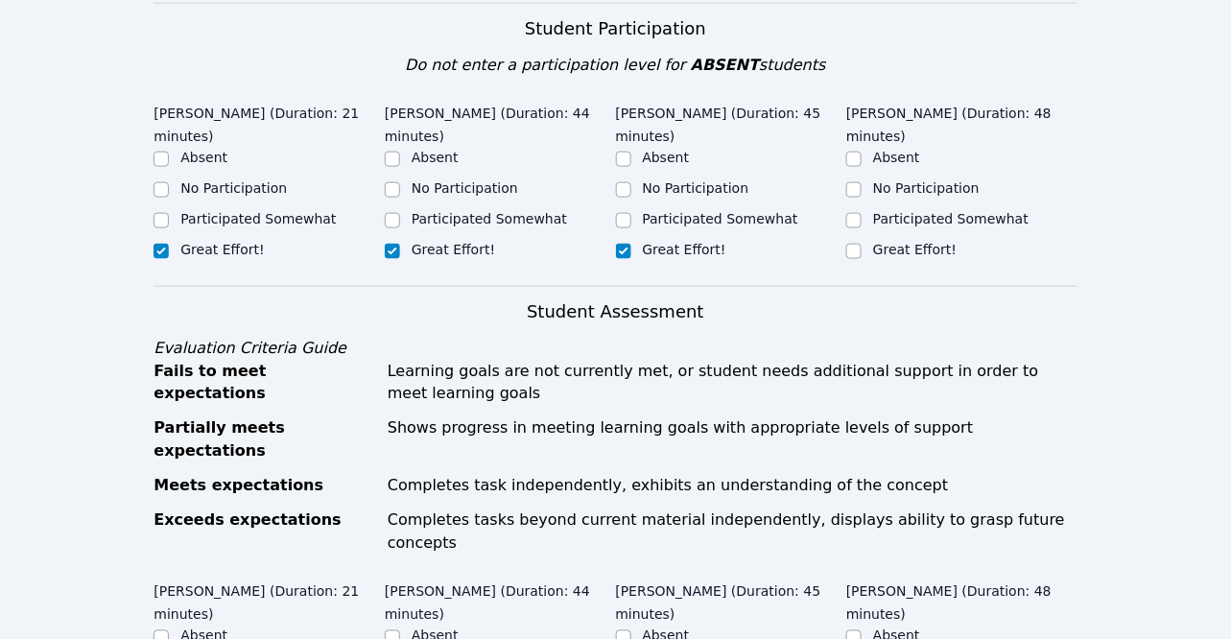
click at [890, 250] on label "Great Effort!" at bounding box center [914, 249] width 83 height 15
click at [862, 250] on input "Great Effort!" at bounding box center [853, 251] width 15 height 15
checkbox input "true"
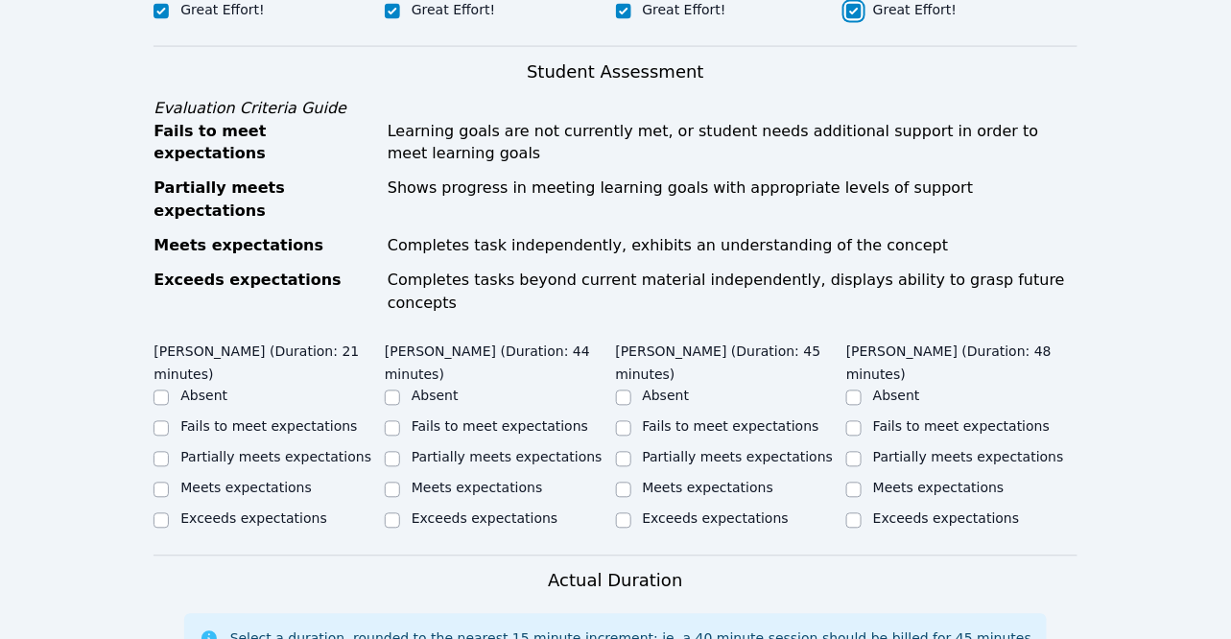
scroll to position [971, 0]
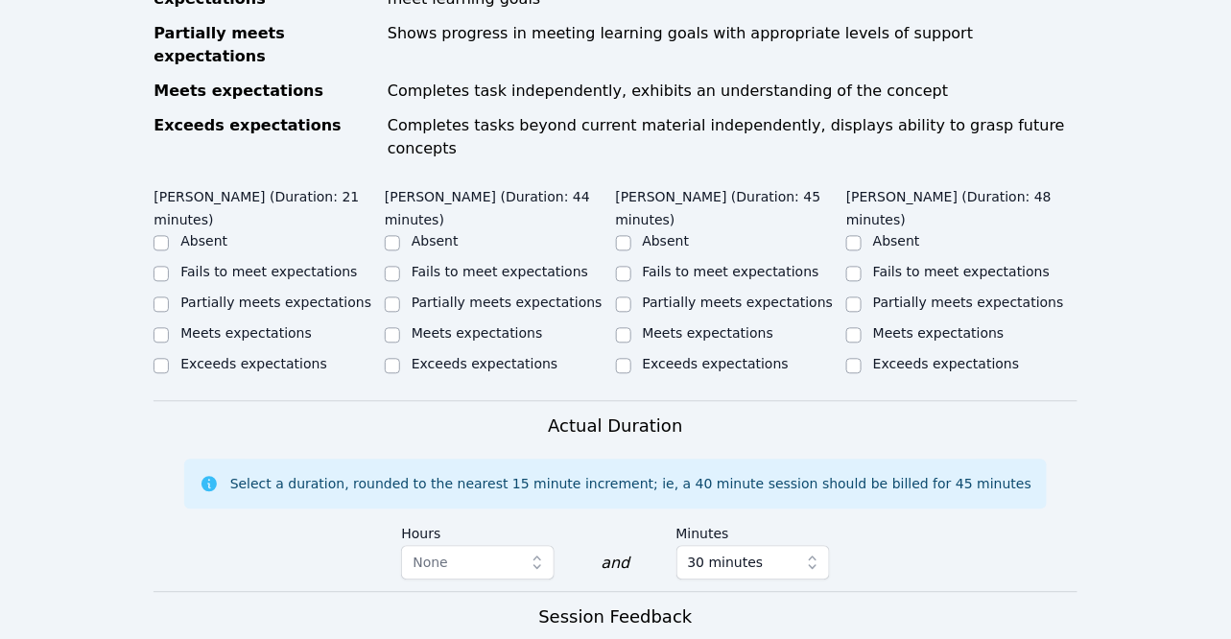
click at [896, 325] on label "Meets expectations" at bounding box center [938, 332] width 131 height 15
click at [862, 327] on input "Meets expectations" at bounding box center [853, 334] width 15 height 15
checkbox input "true"
click at [679, 325] on label "Meets expectations" at bounding box center [708, 332] width 131 height 15
click at [632, 327] on input "Meets expectations" at bounding box center [623, 334] width 15 height 15
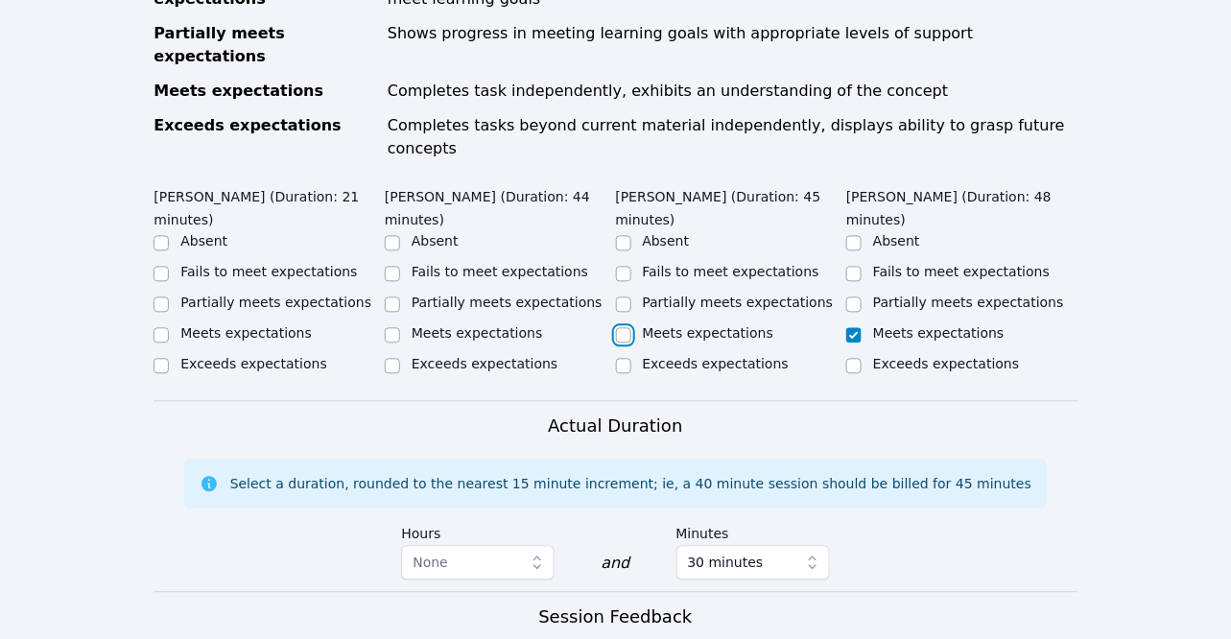
checkbox input "true"
click at [468, 325] on label "Meets expectations" at bounding box center [477, 332] width 131 height 15
click at [400, 327] on input "Meets expectations" at bounding box center [392, 334] width 15 height 15
checkbox input "true"
click at [292, 325] on label "Meets expectations" at bounding box center [245, 332] width 131 height 15
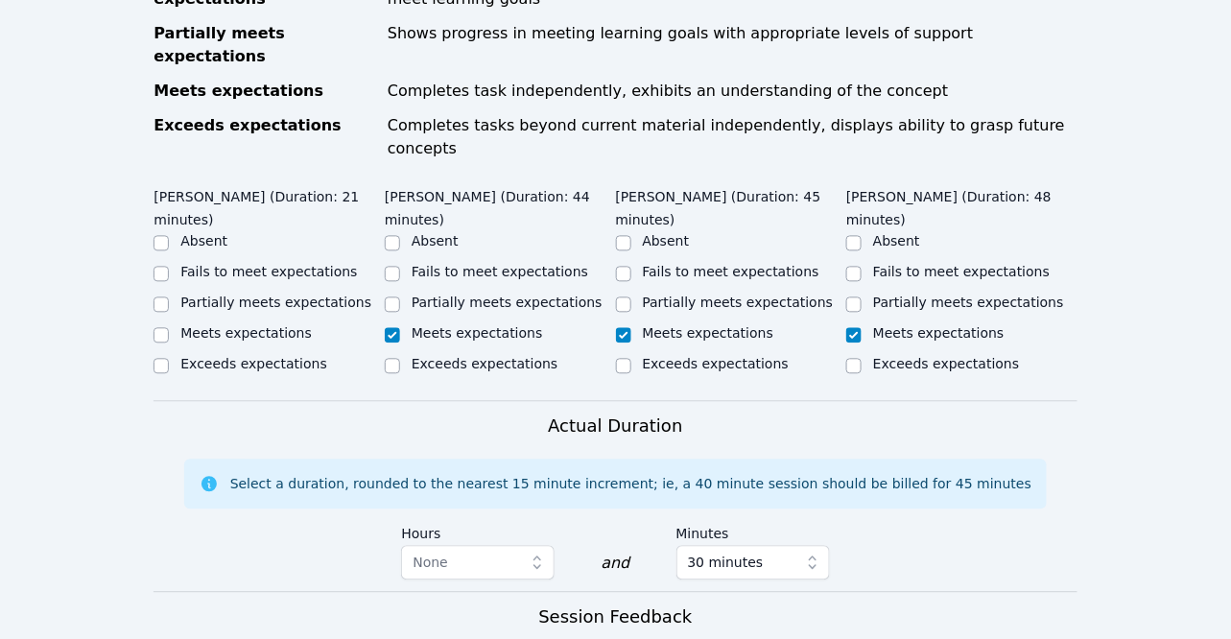
click at [169, 327] on input "Meets expectations" at bounding box center [161, 334] width 15 height 15
checkbox input "true"
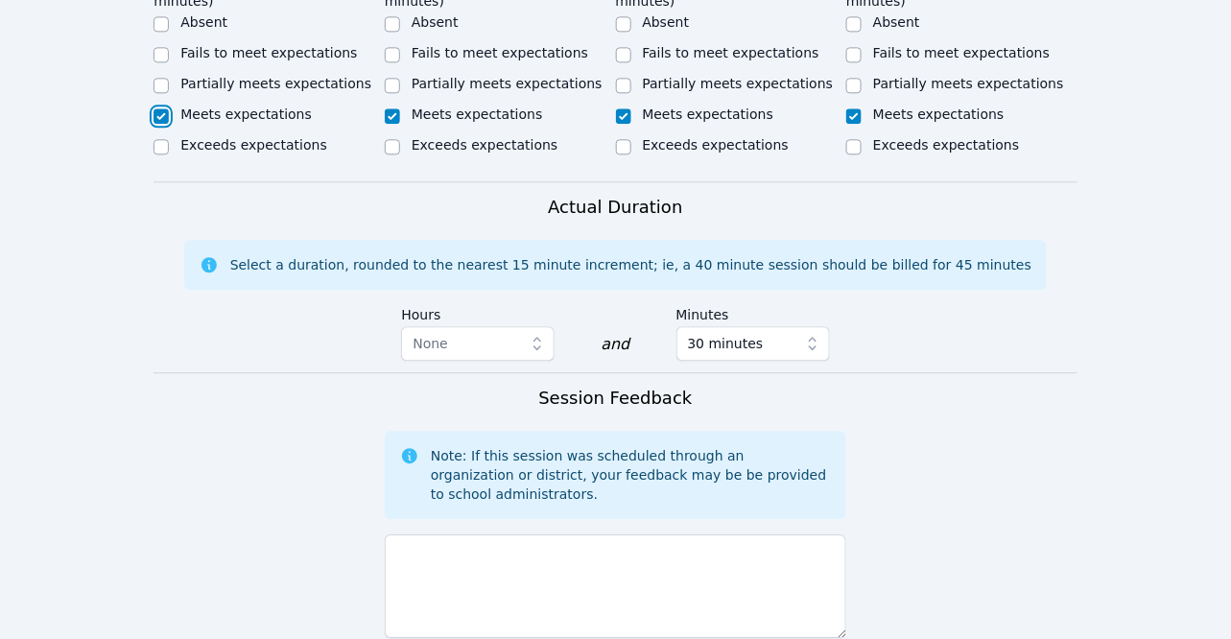
scroll to position [1295, 0]
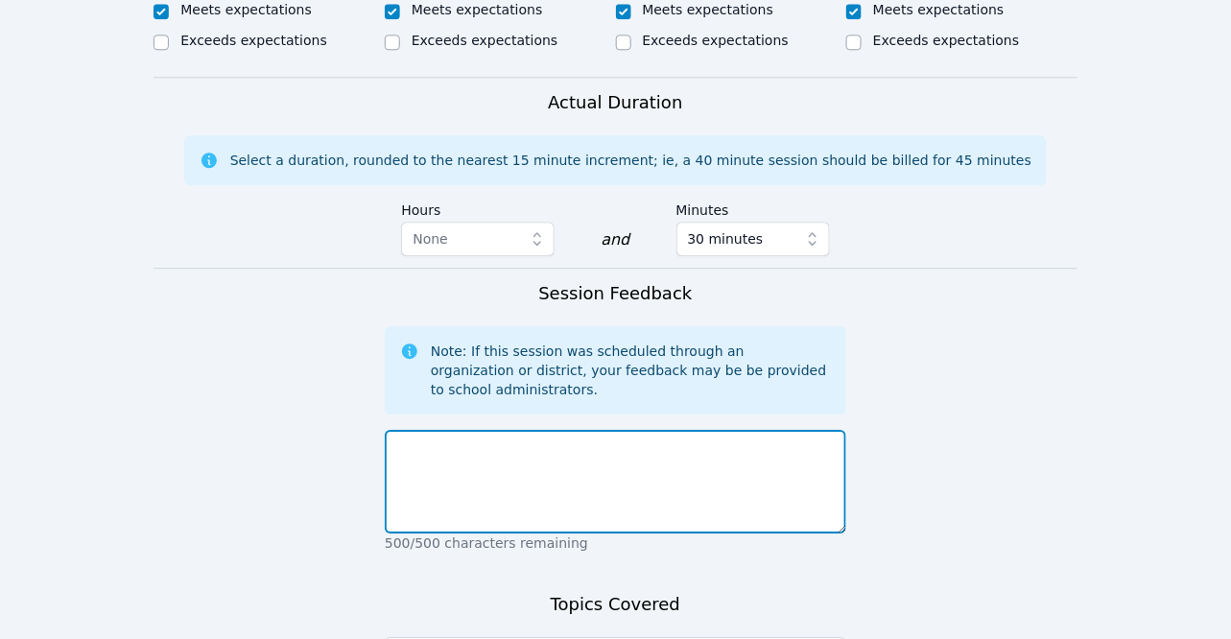
click at [497, 430] on textarea at bounding box center [616, 482] width 462 height 104
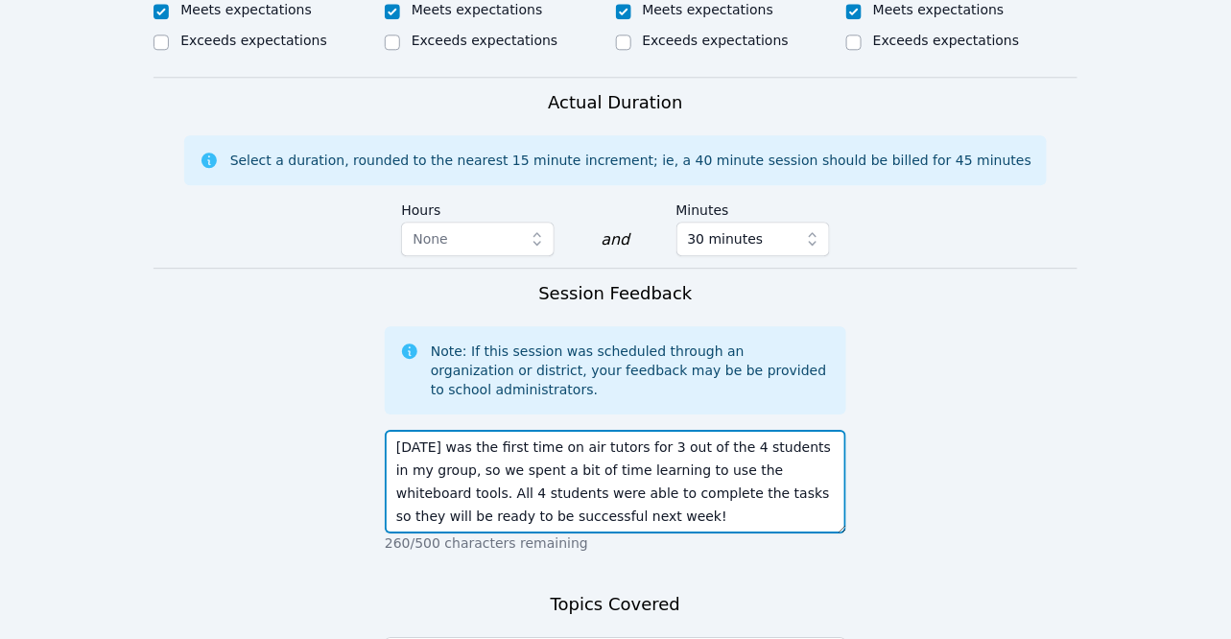
type textarea "Today was the first time on air tutors for 3 out of the 4 students in my group,…"
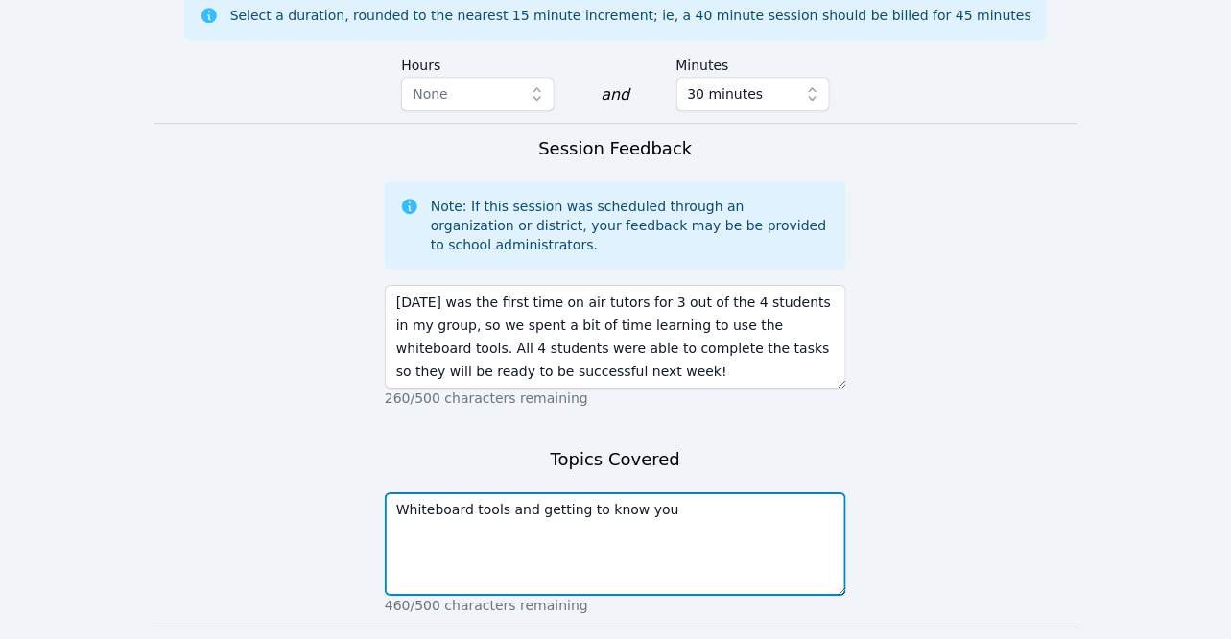
scroll to position [1449, 0]
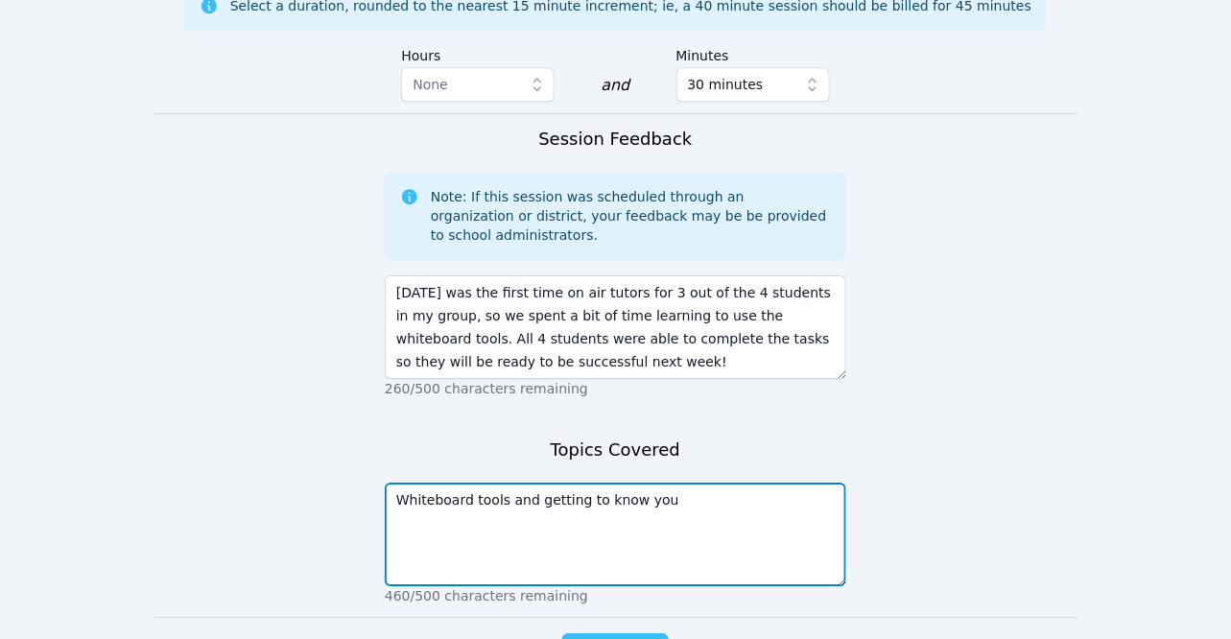
type textarea "Whiteboard tools and getting to know you"
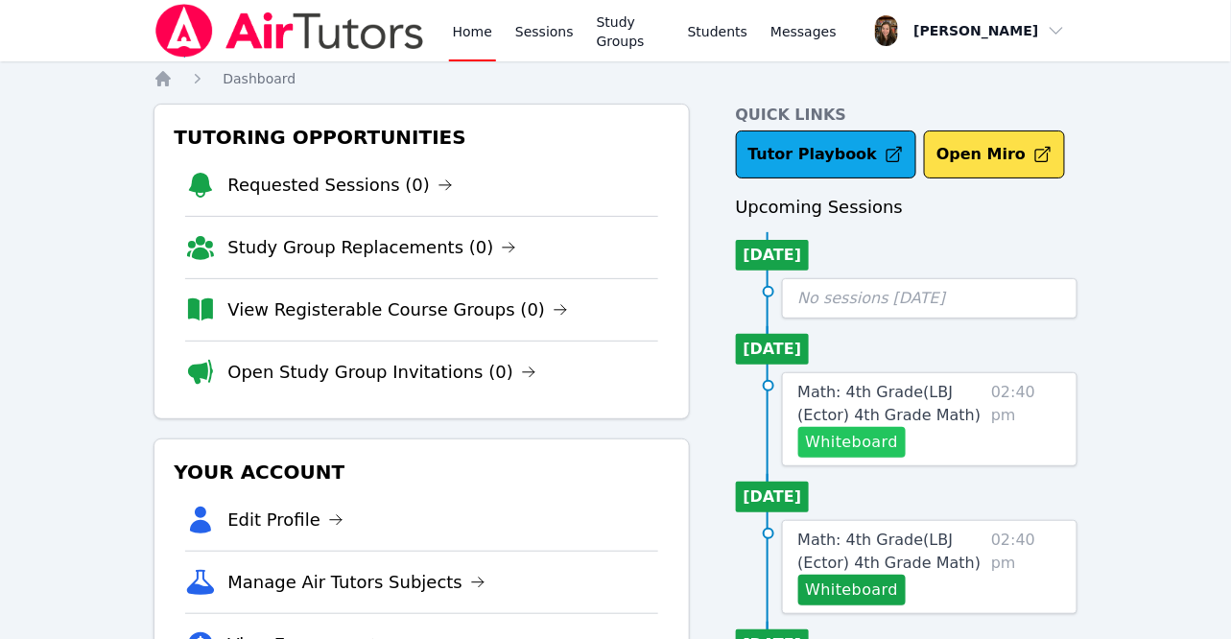
click at [846, 437] on button "Whiteboard" at bounding box center [852, 442] width 108 height 31
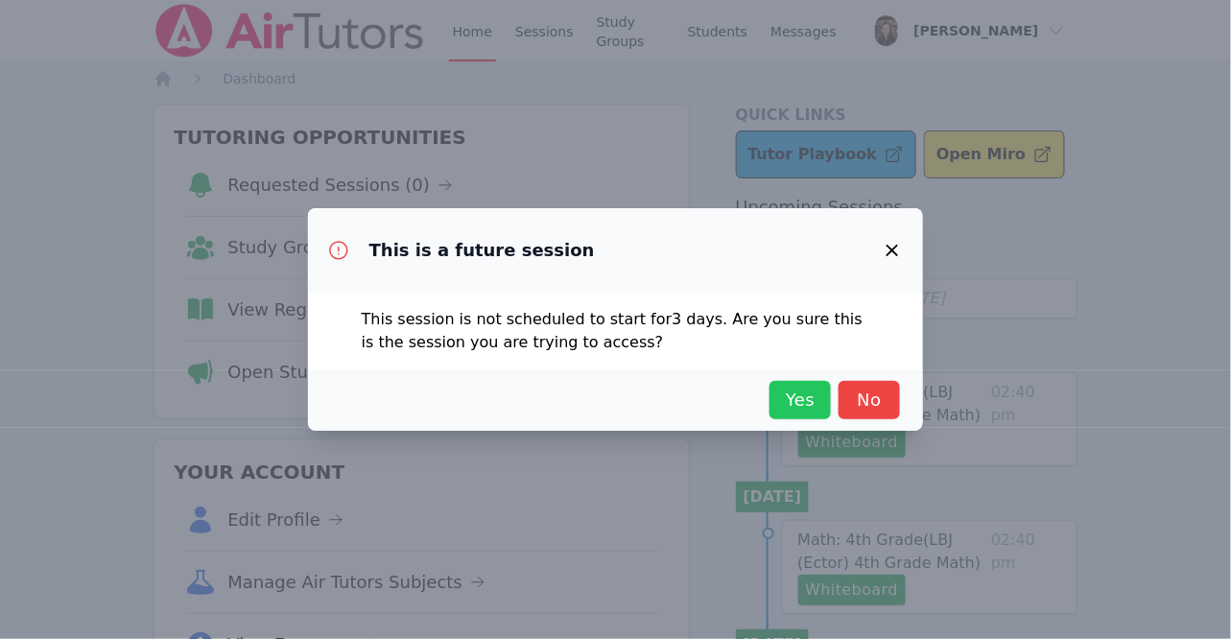
click at [801, 395] on span "Yes" at bounding box center [800, 400] width 42 height 27
